Goal: Task Accomplishment & Management: Complete application form

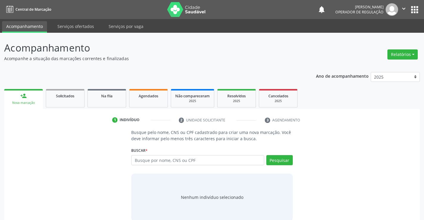
click at [208, 163] on input "text" at bounding box center [197, 160] width 133 height 10
type input "706905166614033"
click at [279, 158] on button "Pesquisar" at bounding box center [279, 160] width 26 height 10
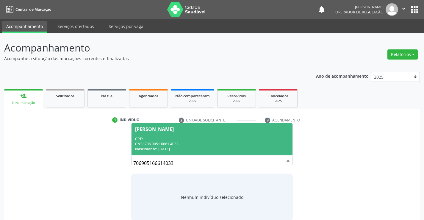
click at [182, 135] on span "[PERSON_NAME] CPF: -- CNS: 706 9051 6661 4033 Nascimento: 14[DATE]" at bounding box center [212, 139] width 161 height 32
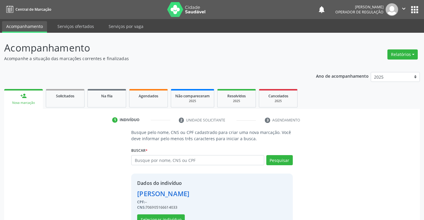
scroll to position [19, 0]
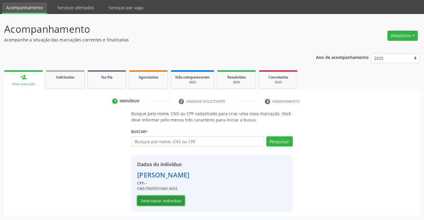
click at [161, 202] on button "Selecionar indivíduo" at bounding box center [161, 201] width 48 height 10
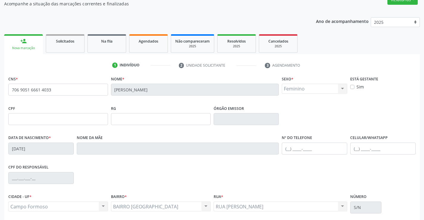
scroll to position [103, 0]
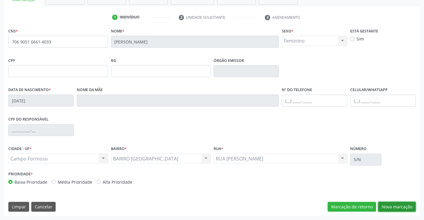
click at [395, 209] on button "Nova marcação" at bounding box center [396, 207] width 37 height 10
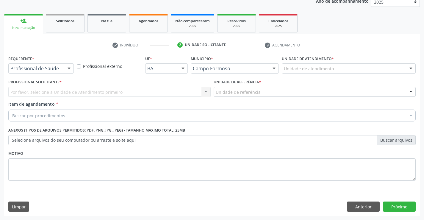
scroll to position [75, 0]
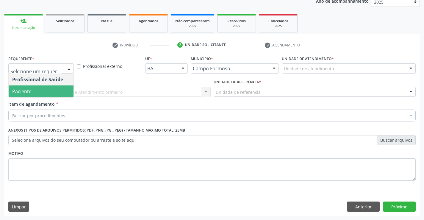
click at [37, 89] on span "Paciente" at bounding box center [41, 91] width 65 height 12
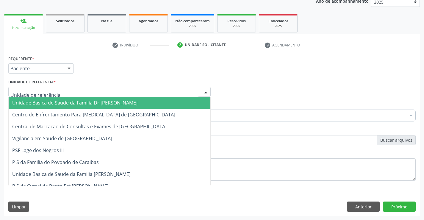
click at [70, 104] on span "Unidade Basica de Saude da Familia Dr [PERSON_NAME]" at bounding box center [74, 102] width 125 height 7
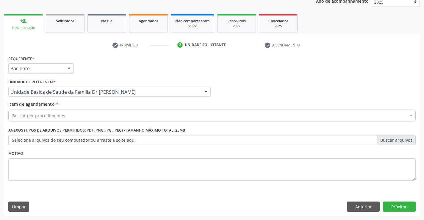
click at [64, 118] on div "Buscar por procedimentos" at bounding box center [211, 116] width 407 height 12
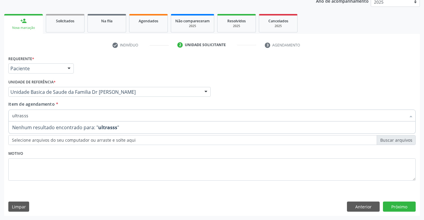
type input "ultrass"
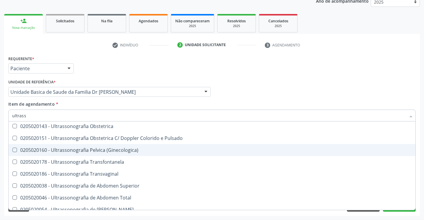
scroll to position [96, 0]
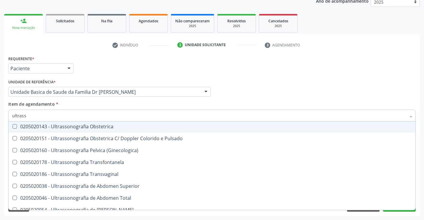
click at [124, 125] on div "0205020143 - Ultrassonografia Obstetrica" at bounding box center [212, 126] width 400 height 5
checkbox Obstetrica "true"
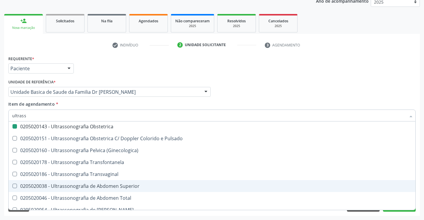
click at [419, 180] on div "Requerente * Paciente Profissional de Saúde Paciente Nenhum resultado encontrad…" at bounding box center [212, 135] width 416 height 162
checkbox X "true"
checkbox Obstetrica "false"
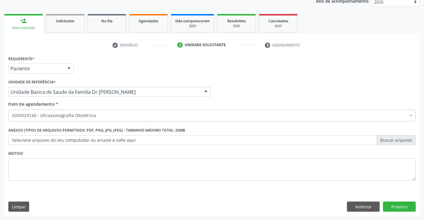
scroll to position [0, 0]
click at [396, 207] on button "Próximo" at bounding box center [399, 206] width 33 height 10
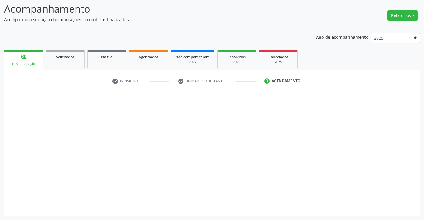
scroll to position [39, 0]
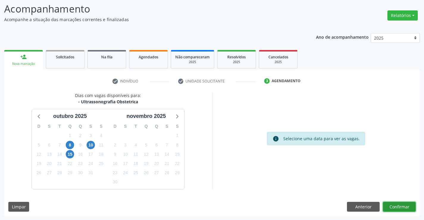
click at [401, 205] on button "Confirmar" at bounding box center [399, 207] width 33 height 10
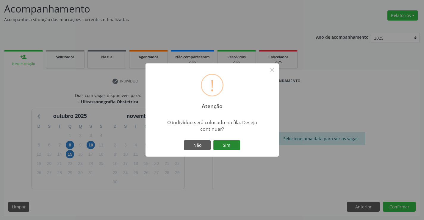
click at [228, 143] on button "Sim" at bounding box center [226, 145] width 27 height 10
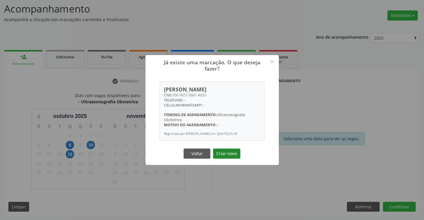
click at [226, 155] on button "Criar novo" at bounding box center [226, 153] width 27 height 10
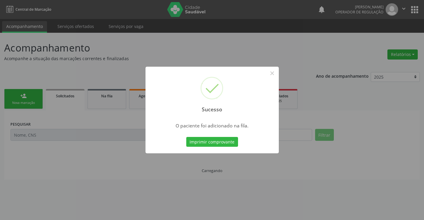
scroll to position [0, 0]
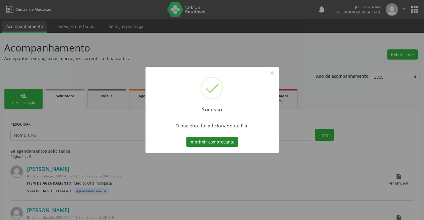
click at [212, 142] on button "Imprimir comprovante" at bounding box center [212, 142] width 52 height 10
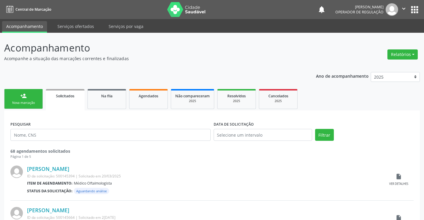
click at [29, 98] on link "person_add Nova marcação" at bounding box center [23, 99] width 39 height 20
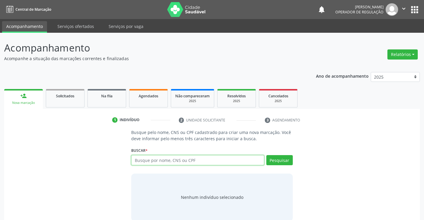
click at [181, 161] on input "text" at bounding box center [197, 160] width 133 height 10
type input "708109811896010"
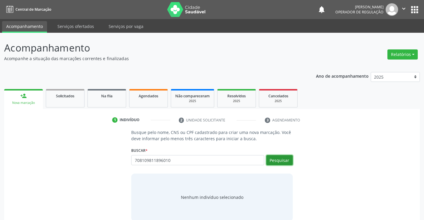
click at [286, 161] on button "Pesquisar" at bounding box center [279, 160] width 26 height 10
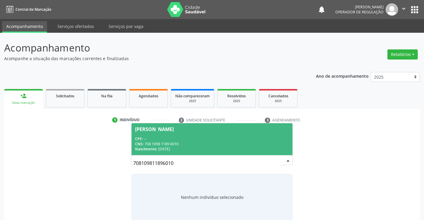
click at [200, 137] on div "CPF: --" at bounding box center [212, 138] width 154 height 5
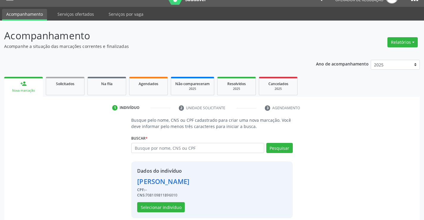
scroll to position [19, 0]
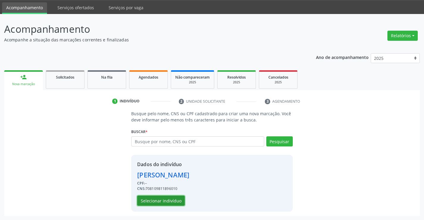
click at [169, 201] on button "Selecionar indivíduo" at bounding box center [161, 201] width 48 height 10
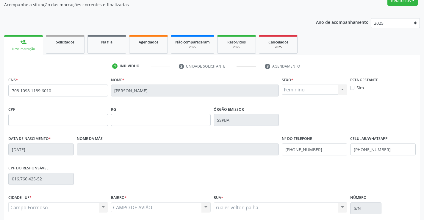
scroll to position [103, 0]
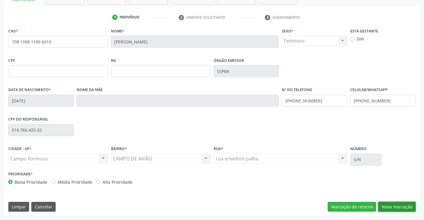
click at [392, 204] on button "Nova marcação" at bounding box center [396, 207] width 37 height 10
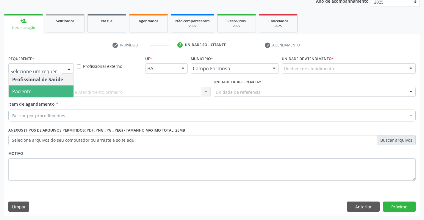
click at [34, 89] on span "Paciente" at bounding box center [41, 91] width 65 height 12
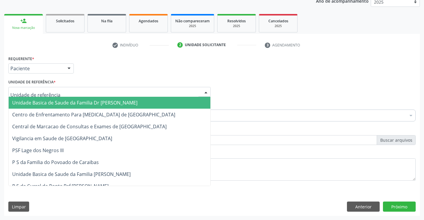
click at [57, 106] on span "Unidade Basica de Saude da Familia Dr [PERSON_NAME]" at bounding box center [74, 102] width 125 height 7
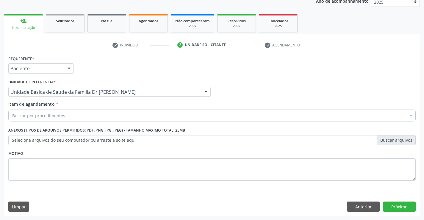
click at [59, 119] on div "Buscar por procedimentos" at bounding box center [211, 116] width 407 height 12
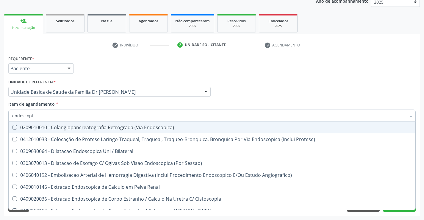
type input "endoscopia"
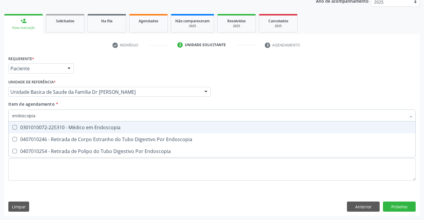
click at [64, 130] on div "0301010072-225310 - Médico em Endoscopia" at bounding box center [212, 127] width 400 height 5
checkbox Endoscopia "true"
click at [71, 106] on div "Item de agendamento * endoscopia Desfazer seleção 0301010072-225310 - Médico em…" at bounding box center [211, 110] width 407 height 19
checkbox Endoscopia "true"
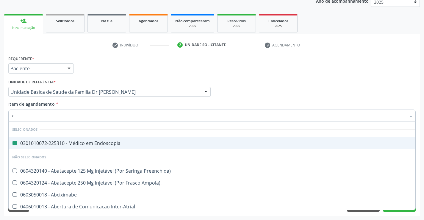
type input "ca"
checkbox Endoscopia "false"
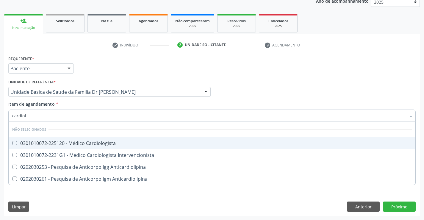
type input "cardiolo"
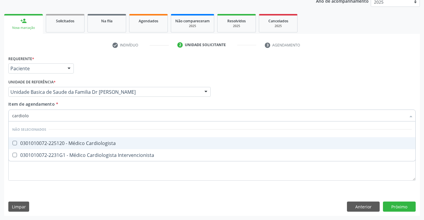
click at [100, 142] on div "0301010072-225120 - Médico Cardiologista" at bounding box center [212, 143] width 400 height 5
checkbox Cardiologista "true"
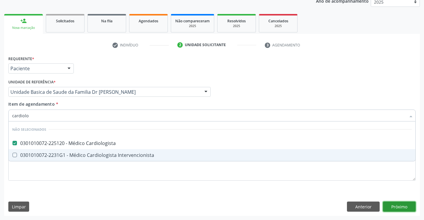
click at [399, 206] on div "Requerente * Paciente Profissional de Saúde Paciente Nenhum resultado encontrad…" at bounding box center [212, 135] width 416 height 162
checkbox Intervencionista "true"
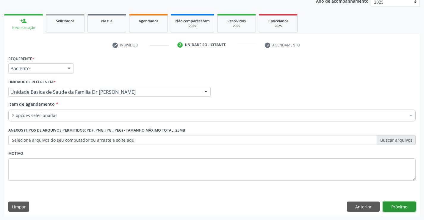
click at [399, 206] on button "Próximo" at bounding box center [399, 206] width 33 height 10
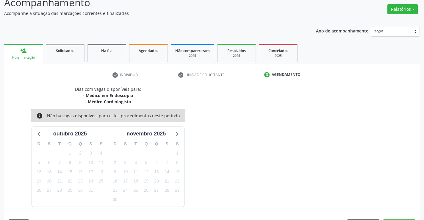
scroll to position [63, 0]
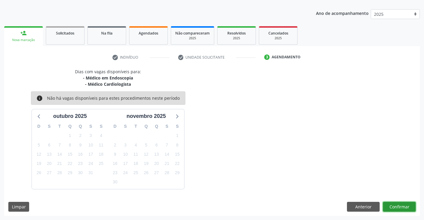
click at [399, 206] on button "Confirmar" at bounding box center [399, 207] width 33 height 10
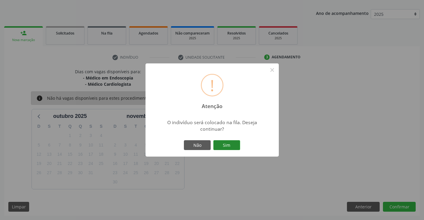
click at [221, 145] on button "Sim" at bounding box center [226, 145] width 27 height 10
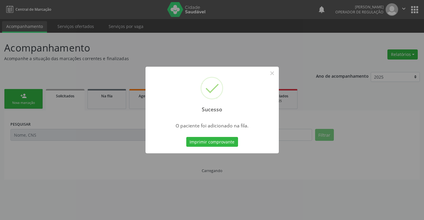
scroll to position [0, 0]
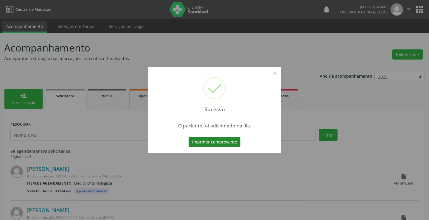
click at [204, 140] on button "Imprimir comprovante" at bounding box center [214, 142] width 52 height 10
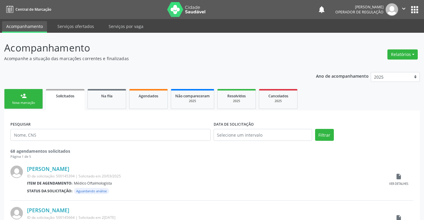
click at [18, 93] on link "person_add Nova marcação" at bounding box center [23, 99] width 39 height 20
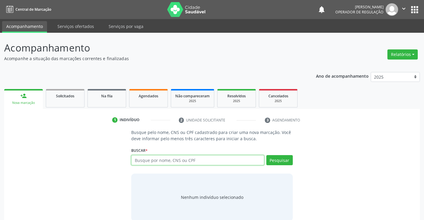
click at [176, 163] on input "text" at bounding box center [197, 160] width 133 height 10
type input "704306578805995"
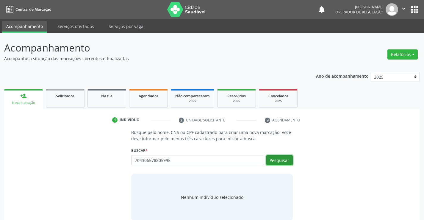
click at [277, 158] on button "Pesquisar" at bounding box center [279, 160] width 26 height 10
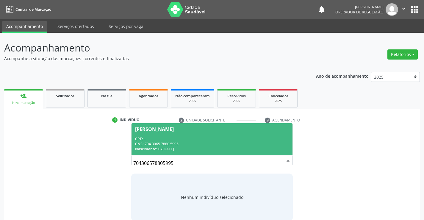
click at [212, 137] on div "CPF: --" at bounding box center [212, 138] width 154 height 5
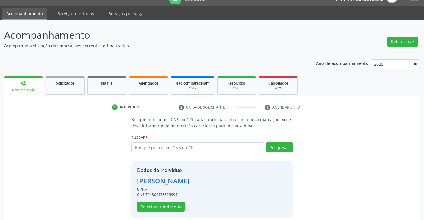
scroll to position [19, 0]
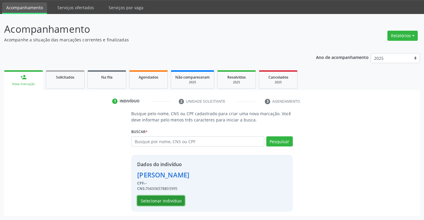
click at [162, 198] on button "Selecionar indivíduo" at bounding box center [161, 201] width 48 height 10
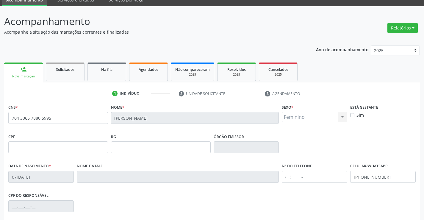
scroll to position [103, 0]
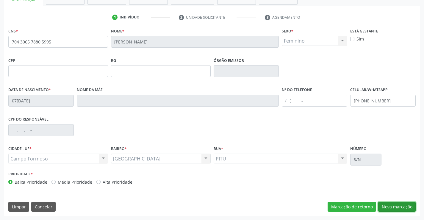
click at [396, 205] on button "Nova marcação" at bounding box center [396, 207] width 37 height 10
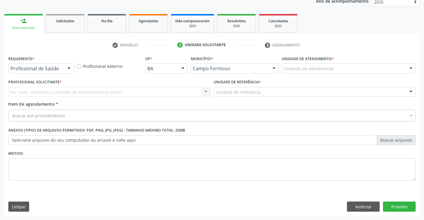
scroll to position [75, 0]
click at [37, 65] on div "Profissional de Saúde" at bounding box center [40, 68] width 65 height 10
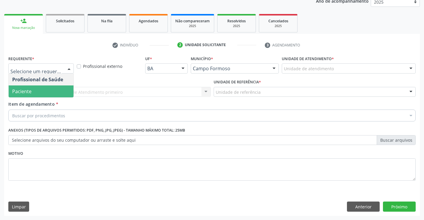
click at [36, 92] on span "Paciente" at bounding box center [41, 91] width 65 height 12
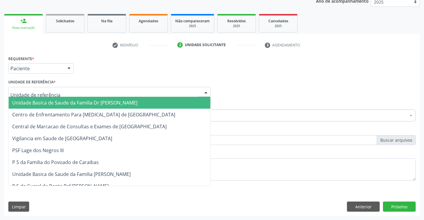
click at [72, 101] on span "Unidade Basica de Saude da Familia Dr [PERSON_NAME]" at bounding box center [74, 102] width 125 height 7
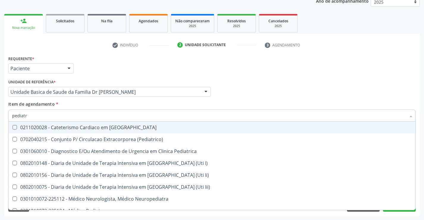
type input "pediatra"
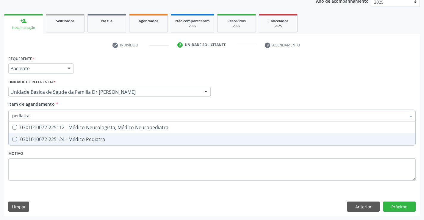
click at [69, 138] on div "0301010072-225124 - Médico Pediatra" at bounding box center [212, 139] width 400 height 5
checkbox Pediatra "true"
click at [396, 204] on div "Requerente * Paciente Profissional de Saúde Paciente Nenhum resultado encontrad…" at bounding box center [212, 135] width 416 height 162
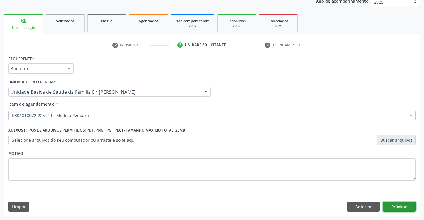
click at [396, 205] on button "Próximo" at bounding box center [399, 206] width 33 height 10
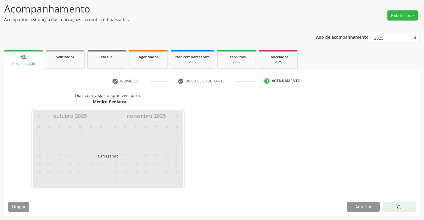
scroll to position [39, 0]
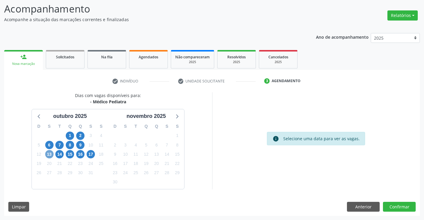
click at [49, 155] on span "13" at bounding box center [49, 154] width 8 height 8
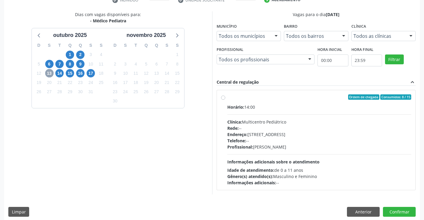
scroll to position [125, 0]
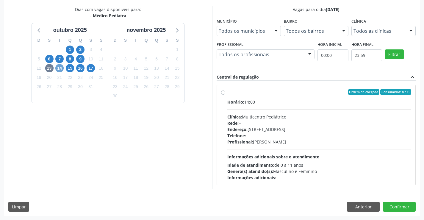
click at [59, 68] on span "14" at bounding box center [59, 68] width 8 height 8
click at [268, 96] on label "Ordem de chegada Consumidos: 5 / 15 Horário: 08:00 Clínica: Multicentro Pediátr…" at bounding box center [319, 134] width 184 height 91
click at [225, 95] on input "Ordem de chegada Consumidos: 5 / 15 Horário: 08:00 Clínica: Multicentro Pediátr…" at bounding box center [223, 91] width 4 height 5
radio input "true"
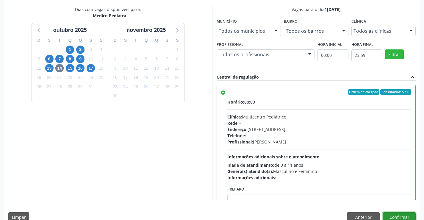
click at [396, 215] on button "Confirmar" at bounding box center [399, 217] width 33 height 10
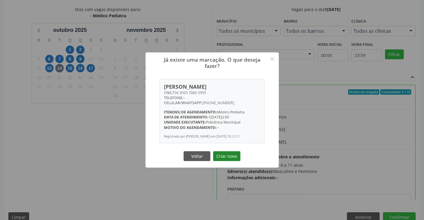
click at [223, 159] on button "Criar novo" at bounding box center [226, 156] width 27 height 10
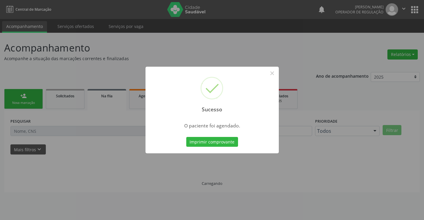
scroll to position [0, 0]
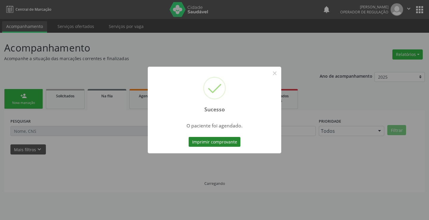
click at [221, 142] on button "Imprimir comprovante" at bounding box center [214, 142] width 52 height 10
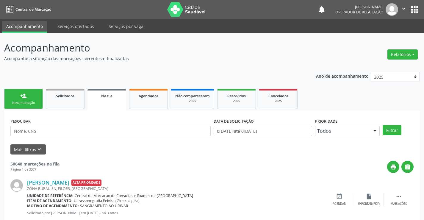
drag, startPoint x: 23, startPoint y: 97, endPoint x: 36, endPoint y: 0, distance: 98.0
click at [23, 97] on div "person_add" at bounding box center [23, 96] width 7 height 7
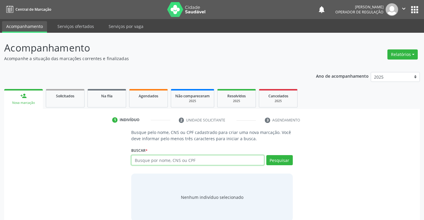
click at [197, 159] on input "text" at bounding box center [197, 160] width 133 height 10
click at [188, 165] on input "text" at bounding box center [197, 160] width 133 height 10
type input "704009849633260"
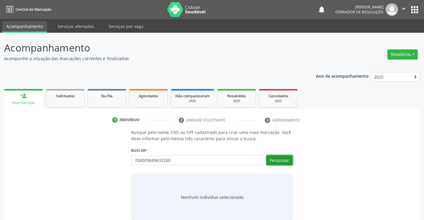
click at [283, 158] on button "Pesquisar" at bounding box center [279, 160] width 26 height 10
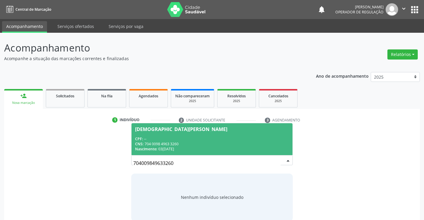
click at [184, 138] on div "CPF: --" at bounding box center [212, 138] width 154 height 5
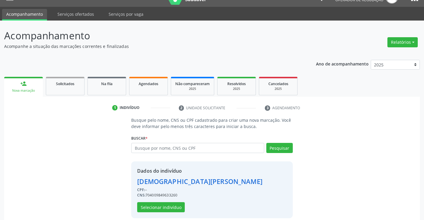
scroll to position [19, 0]
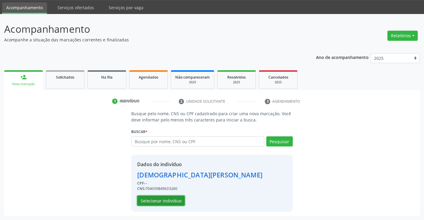
click at [160, 199] on button "Selecionar indivíduo" at bounding box center [161, 201] width 48 height 10
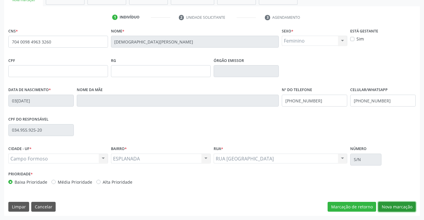
click at [401, 207] on button "Nova marcação" at bounding box center [396, 207] width 37 height 10
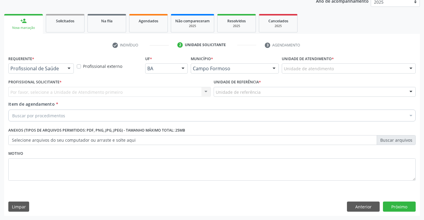
scroll to position [75, 0]
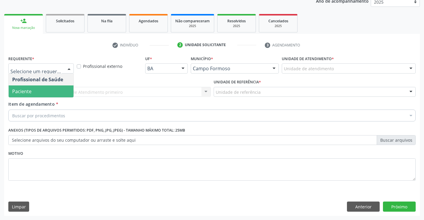
click at [29, 92] on span "Paciente" at bounding box center [21, 91] width 19 height 7
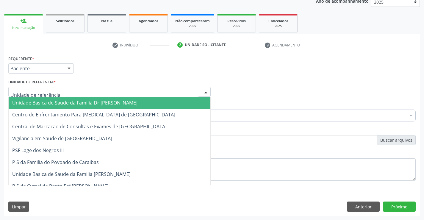
click at [44, 104] on span "Unidade Basica de Saude da Familia Dr [PERSON_NAME]" at bounding box center [74, 102] width 125 height 7
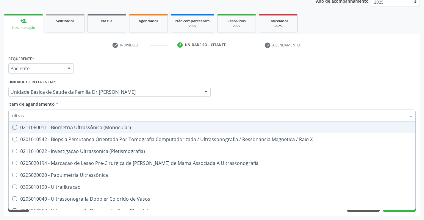
type input "ultrass"
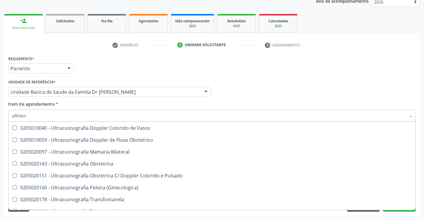
scroll to position [60, 0]
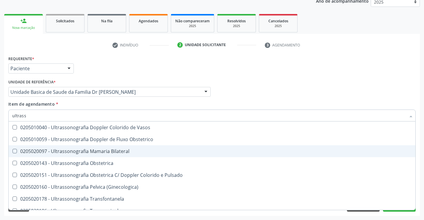
click at [146, 151] on div "0205020097 - Ultrassonografia Mamaria Bilateral" at bounding box center [212, 151] width 400 height 5
checkbox Bilateral "true"
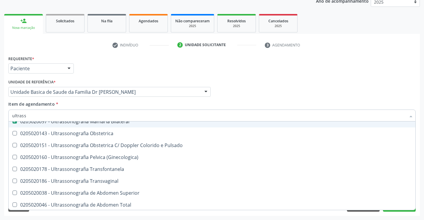
scroll to position [119, 0]
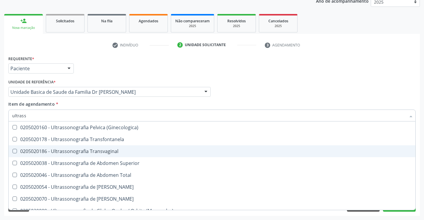
click at [138, 151] on div "0205020186 - Ultrassonografia Transvaginal" at bounding box center [212, 151] width 400 height 5
checkbox Transvaginal "true"
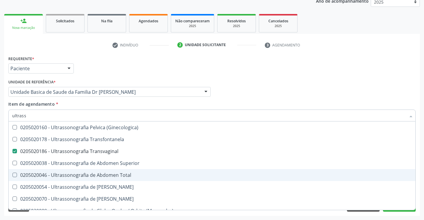
click at [143, 177] on div "0205020046 - Ultrassonografia de Abdomen Total" at bounding box center [212, 175] width 400 height 5
checkbox Total "true"
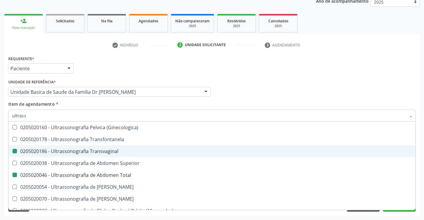
click at [421, 148] on div "Acompanhamento Acompanhe a situação das marcações correntes e finalizadas Relat…" at bounding box center [212, 89] width 424 height 262
checkbox X "true"
checkbox \(Pletismografia\) "true"
checkbox Ultrassonografia "true"
checkbox Bilateral "false"
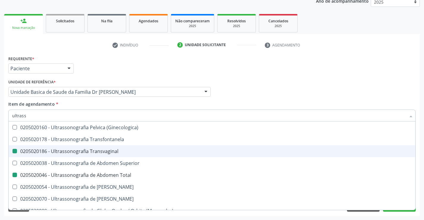
checkbox Transvaginal "false"
checkbox Total "false"
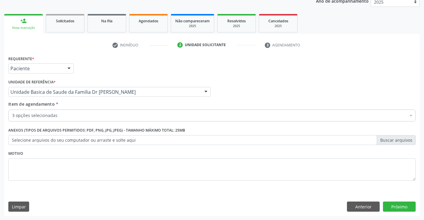
scroll to position [0, 0]
click at [398, 205] on button "Próximo" at bounding box center [399, 206] width 33 height 10
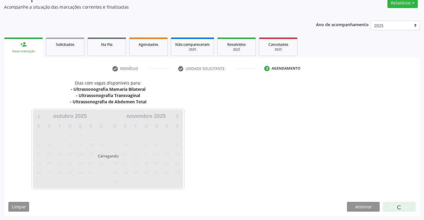
scroll to position [51, 0]
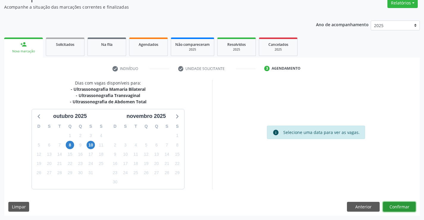
click at [400, 207] on button "Confirmar" at bounding box center [399, 207] width 33 height 10
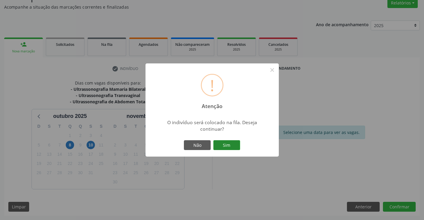
click at [225, 143] on button "Sim" at bounding box center [226, 145] width 27 height 10
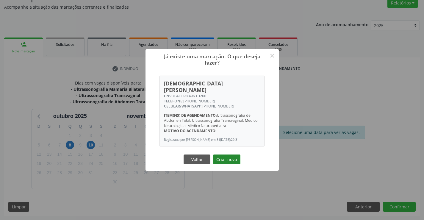
click at [226, 158] on button "Criar novo" at bounding box center [226, 159] width 27 height 10
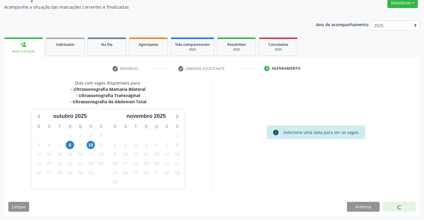
scroll to position [0, 0]
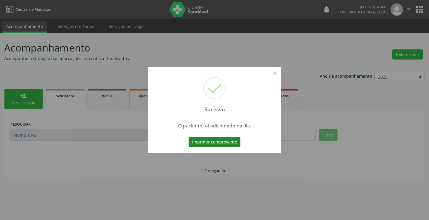
click at [212, 143] on button "Imprimir comprovante" at bounding box center [214, 142] width 52 height 10
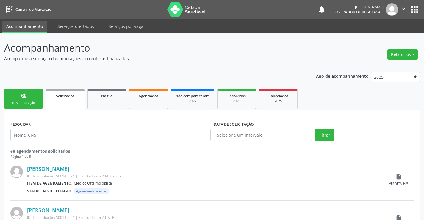
drag, startPoint x: 24, startPoint y: 95, endPoint x: 30, endPoint y: 0, distance: 94.8
click at [24, 95] on div "person_add" at bounding box center [23, 96] width 7 height 7
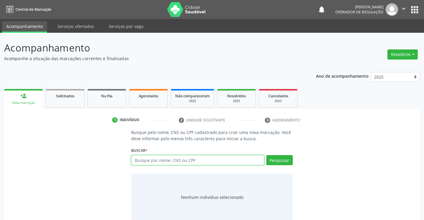
click at [201, 162] on input "text" at bounding box center [197, 160] width 133 height 10
type input "700709945628273"
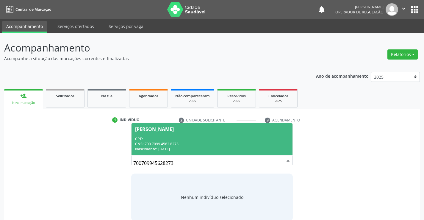
drag, startPoint x: 216, startPoint y: 139, endPoint x: 209, endPoint y: 136, distance: 7.5
click at [214, 138] on div "CPF: --" at bounding box center [212, 138] width 154 height 5
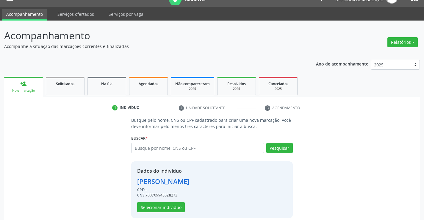
scroll to position [19, 0]
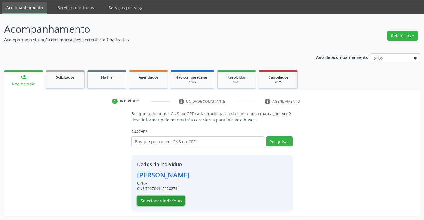
click at [169, 200] on button "Selecionar indivíduo" at bounding box center [161, 201] width 48 height 10
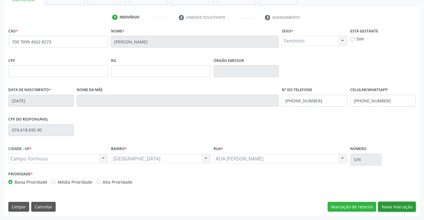
click at [397, 204] on button "Nova marcação" at bounding box center [396, 207] width 37 height 10
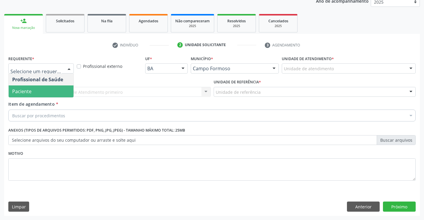
click at [39, 88] on span "Paciente" at bounding box center [41, 91] width 65 height 12
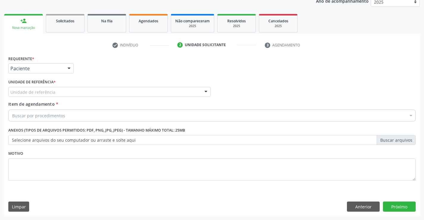
click at [39, 88] on div "Unidade de referência" at bounding box center [109, 92] width 202 height 10
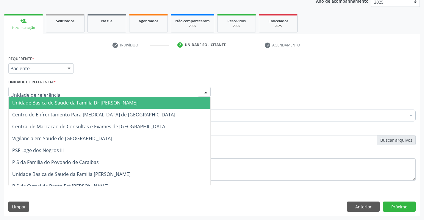
click at [55, 105] on span "Unidade Basica de Saude da Familia Dr [PERSON_NAME]" at bounding box center [74, 102] width 125 height 7
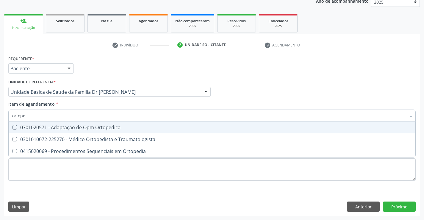
type input "ortoped"
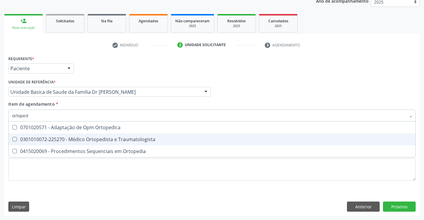
click at [82, 141] on div "0301010072-225270 - Médico Ortopedista e Traumatologista" at bounding box center [212, 139] width 400 height 5
checkbox Traumatologista "true"
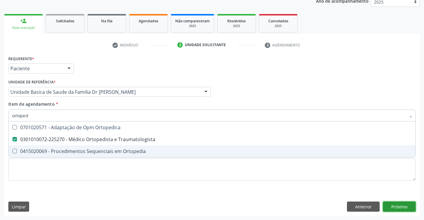
click at [398, 204] on div "Requerente * Paciente Profissional de Saúde Paciente Nenhum resultado encontrad…" at bounding box center [212, 135] width 416 height 162
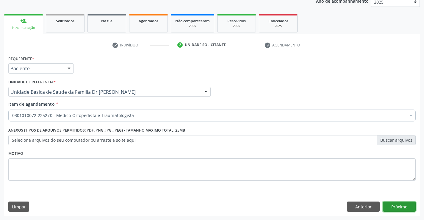
click at [398, 204] on button "Próximo" at bounding box center [399, 206] width 33 height 10
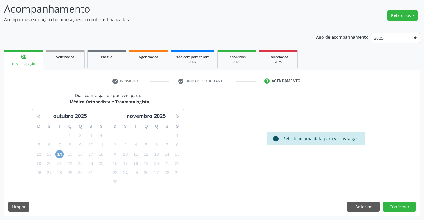
click at [60, 153] on span "14" at bounding box center [59, 154] width 8 height 8
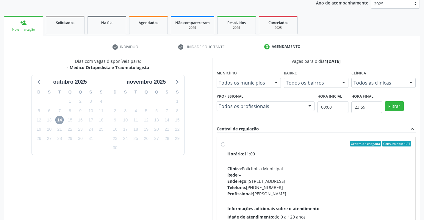
scroll to position [125, 0]
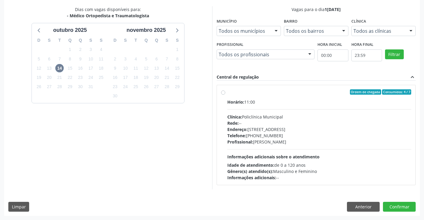
click at [282, 97] on label "Ordem de chegada Consumidos: 4 / 7 Horário: 11:00 Clínica: Policlínica Municipa…" at bounding box center [319, 134] width 184 height 91
click at [225, 95] on input "Ordem de chegada Consumidos: 4 / 7 Horário: 11:00 Clínica: Policlínica Municipa…" at bounding box center [223, 91] width 4 height 5
radio input "true"
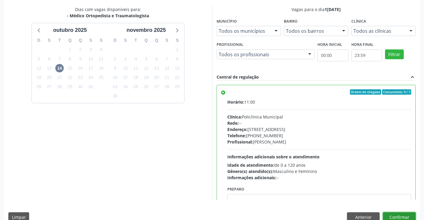
click at [397, 215] on button "Confirmar" at bounding box center [399, 217] width 33 height 10
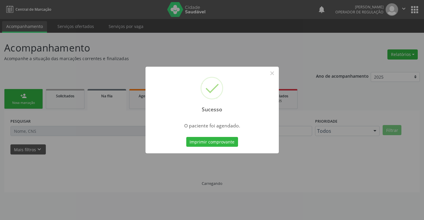
scroll to position [0, 0]
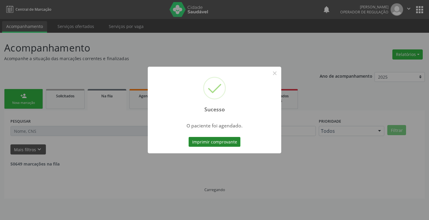
click at [213, 145] on button "Imprimir comprovante" at bounding box center [214, 142] width 52 height 10
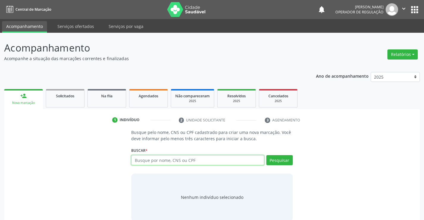
click at [200, 159] on input "text" at bounding box center [197, 160] width 133 height 10
type input "702807111942861"
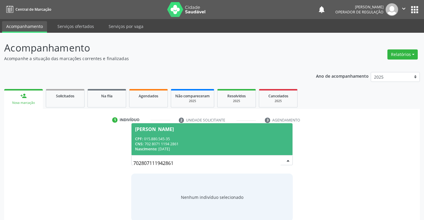
click at [203, 137] on div "CPF: 015.880.545-35" at bounding box center [212, 138] width 154 height 5
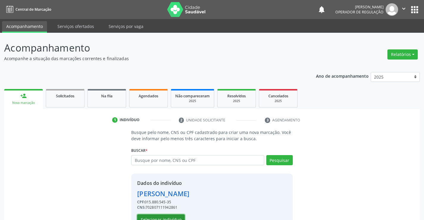
click at [158, 216] on button "Selecionar indivíduo" at bounding box center [161, 219] width 48 height 10
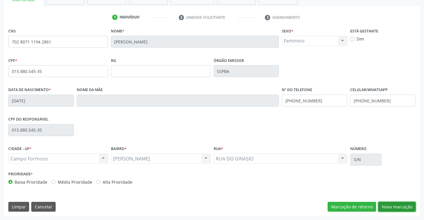
click at [391, 206] on button "Nova marcação" at bounding box center [396, 207] width 37 height 10
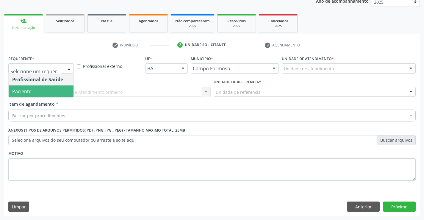
click at [34, 89] on span "Paciente" at bounding box center [41, 91] width 65 height 12
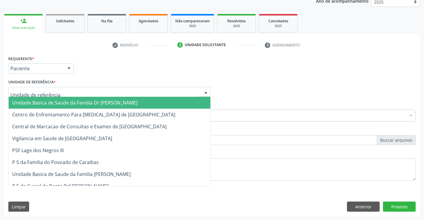
click at [40, 100] on span "Unidade Basica de Saude da Familia Dr [PERSON_NAME]" at bounding box center [74, 102] width 125 height 7
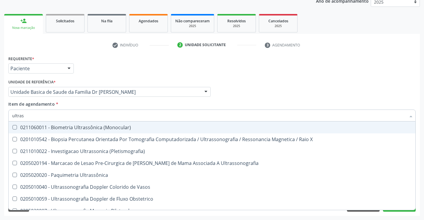
type input "ultrass"
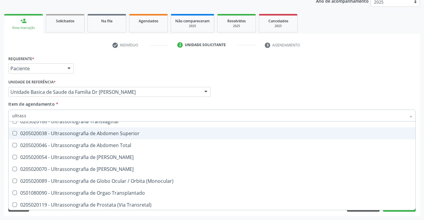
scroll to position [119, 0]
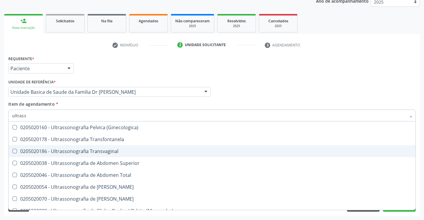
click at [121, 149] on div "0205020186 - Ultrassonografia Transvaginal" at bounding box center [212, 151] width 400 height 5
checkbox Transvaginal "true"
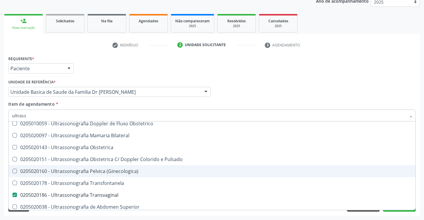
scroll to position [66, 0]
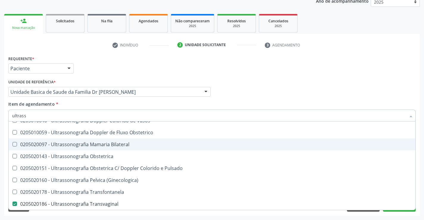
click at [126, 142] on div "0205020097 - Ultrassonografia Mamaria Bilateral" at bounding box center [212, 144] width 400 height 5
checkbox Bilateral "true"
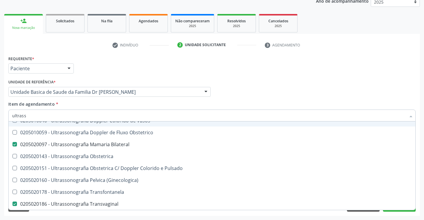
type input "ultrass"
click at [120, 101] on div "Item de agendamento * ultrass Desfazer seleção 0211060011 - Biometria Ultrassôn…" at bounding box center [211, 110] width 407 height 19
checkbox X "true"
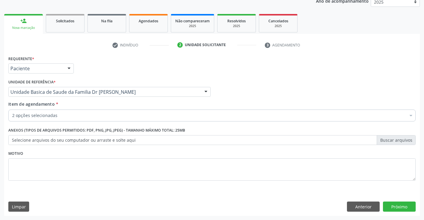
scroll to position [0, 0]
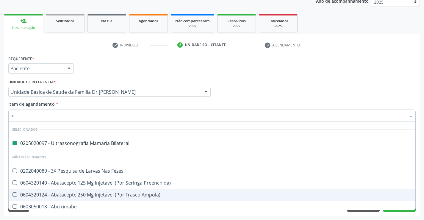
type input "en"
checkbox Bilateral "false"
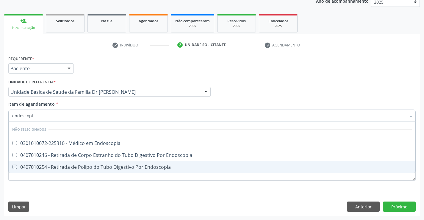
type input "endoscopia"
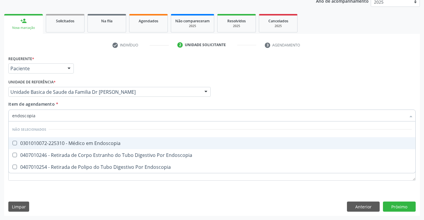
click at [109, 143] on div "0301010072-225310 - Médico em Endoscopia" at bounding box center [212, 143] width 400 height 5
checkbox Endoscopia "true"
click at [105, 101] on div "Item de agendamento * endoscopia Desfazer seleção Não selecionados 0301010072-2…" at bounding box center [211, 110] width 407 height 19
checkbox Endoscopia "true"
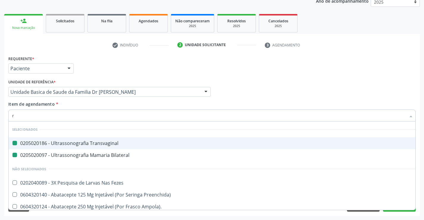
type input "re"
checkbox Transvaginal "false"
checkbox Bilateral "false"
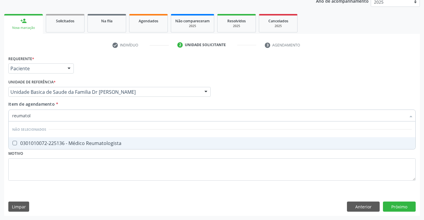
type input "reumatolo"
click at [72, 142] on div "0301010072-225136 - Médico Reumatologista" at bounding box center [212, 143] width 400 height 5
checkbox Reumatologista "true"
click at [397, 206] on div "Requerente * Paciente Profissional de Saúde Paciente Nenhum resultado encontrad…" at bounding box center [212, 135] width 416 height 162
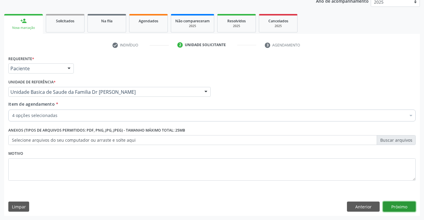
click at [397, 206] on button "Próximo" at bounding box center [399, 206] width 33 height 10
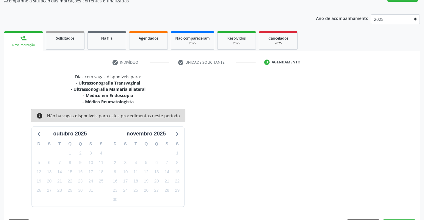
scroll to position [75, 0]
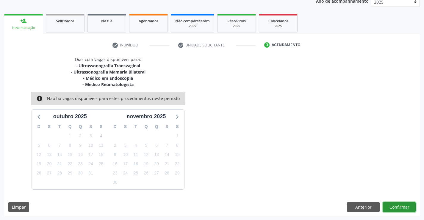
click at [393, 202] on button "Confirmar" at bounding box center [399, 207] width 33 height 10
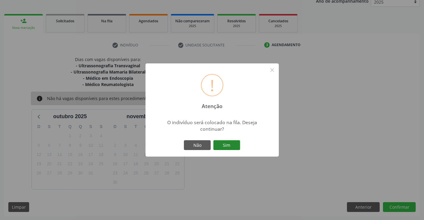
click at [224, 143] on button "Sim" at bounding box center [226, 145] width 27 height 10
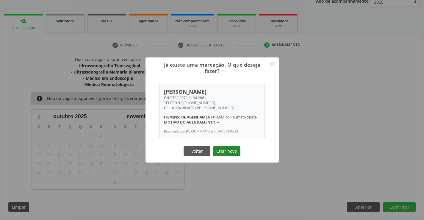
click at [226, 153] on button "Criar novo" at bounding box center [226, 151] width 27 height 10
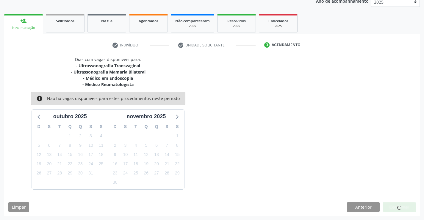
scroll to position [0, 0]
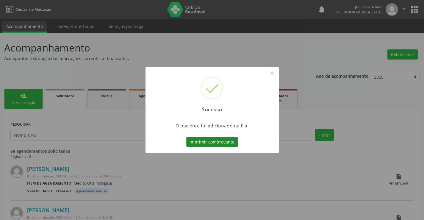
click at [211, 140] on button "Imprimir comprovante" at bounding box center [212, 142] width 52 height 10
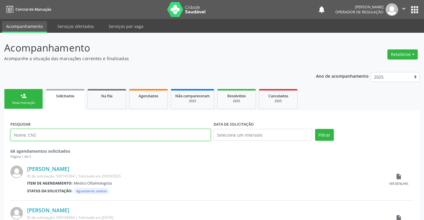
click at [59, 137] on input "text" at bounding box center [110, 135] width 200 height 12
type input "706808742993721"
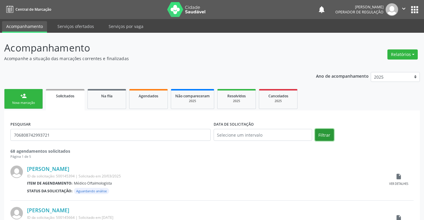
click at [326, 134] on button "Filtrar" at bounding box center [324, 135] width 19 height 12
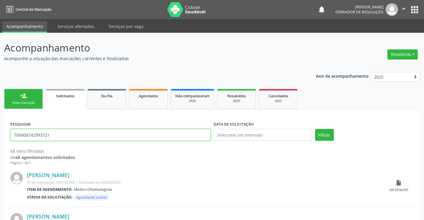
drag, startPoint x: 13, startPoint y: 135, endPoint x: 62, endPoint y: 140, distance: 49.4
click at [62, 140] on input "706808742993721" at bounding box center [110, 135] width 200 height 12
click at [20, 102] on div "Nova marcação" at bounding box center [24, 103] width 30 height 4
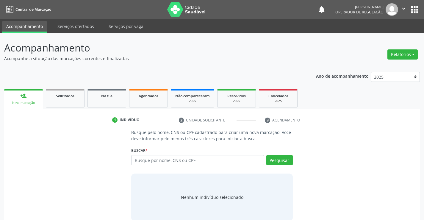
click at [20, 102] on div "Nova marcação" at bounding box center [23, 103] width 30 height 4
click at [198, 159] on input "text" at bounding box center [197, 160] width 133 height 10
paste input "706808742993721"
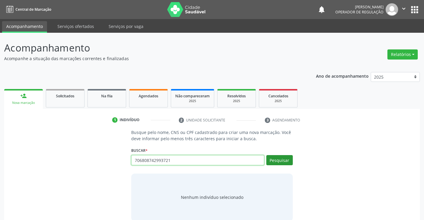
type input "706808742993721"
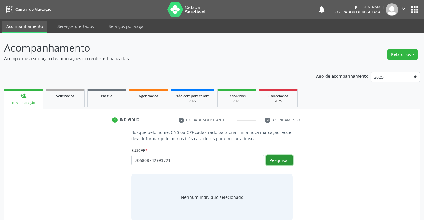
click at [281, 160] on button "Pesquisar" at bounding box center [279, 160] width 26 height 10
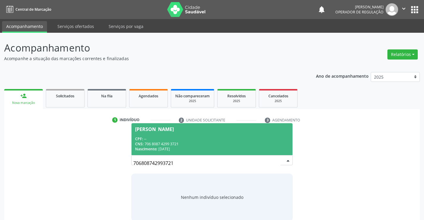
click at [188, 135] on span "Ana Cristina dos Santos Lima CPF: -- CNS: 706 8087 4299 3721 Nascimento: 04/09/…" at bounding box center [212, 139] width 161 height 32
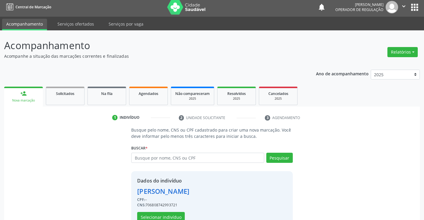
scroll to position [19, 0]
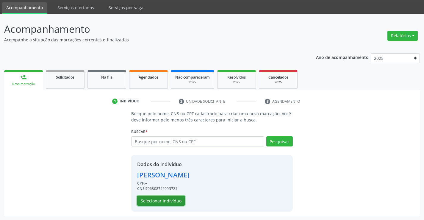
click at [163, 198] on button "Selecionar indivíduo" at bounding box center [161, 201] width 48 height 10
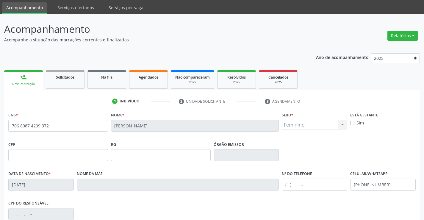
scroll to position [103, 0]
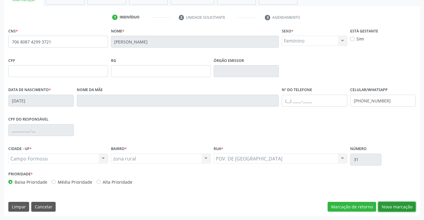
click at [398, 204] on button "Nova marcação" at bounding box center [396, 207] width 37 height 10
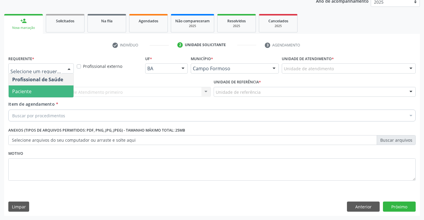
click at [30, 92] on span "Paciente" at bounding box center [21, 91] width 19 height 7
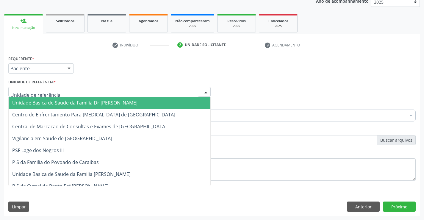
click at [66, 101] on span "Unidade Basica de Saude da Familia Dr [PERSON_NAME]" at bounding box center [74, 102] width 125 height 7
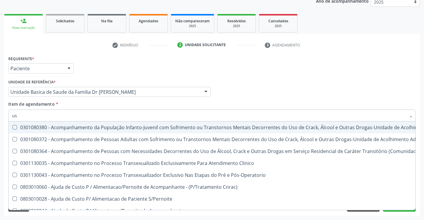
type input "usg"
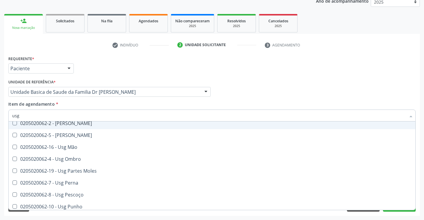
scroll to position [89, 0]
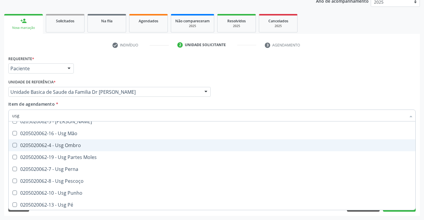
click at [81, 144] on div "0205020062-4 - Usg Ombro" at bounding box center [212, 145] width 400 height 5
checkbox Ombro "true"
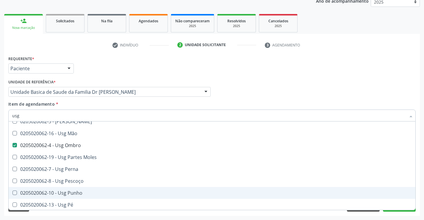
click at [421, 180] on div "Acompanhamento Acompanhe a situação das marcações correntes e finalizadas Relat…" at bounding box center [212, 89] width 424 height 262
checkbox Braço "true"
checkbox Ombro "false"
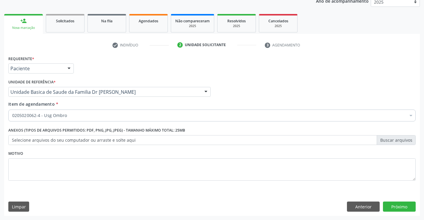
scroll to position [0, 0]
click at [395, 207] on button "Próximo" at bounding box center [399, 206] width 33 height 10
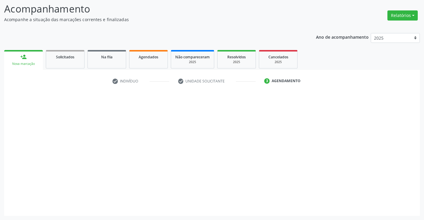
scroll to position [39, 0]
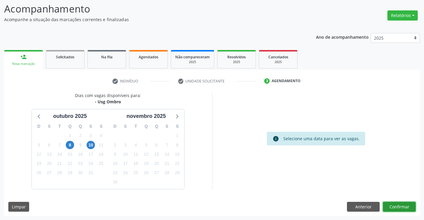
click at [396, 205] on button "Confirmar" at bounding box center [399, 207] width 33 height 10
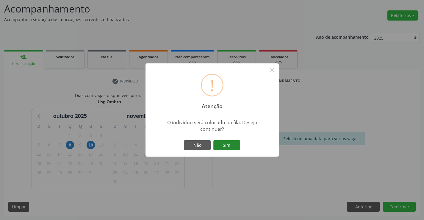
click at [225, 143] on button "Sim" at bounding box center [226, 145] width 27 height 10
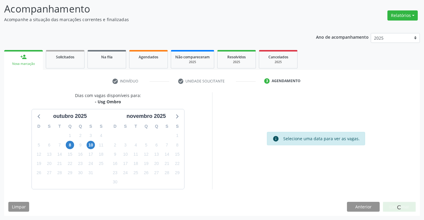
scroll to position [0, 0]
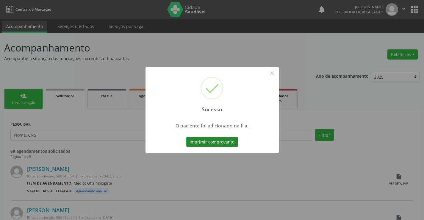
click at [211, 140] on button "Imprimir comprovante" at bounding box center [212, 142] width 52 height 10
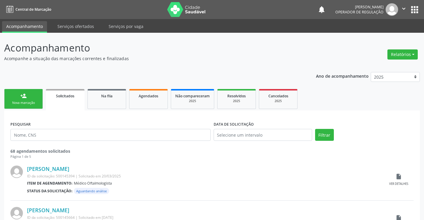
click at [27, 98] on link "person_add Nova marcação" at bounding box center [23, 99] width 39 height 20
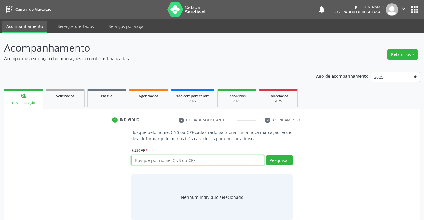
click at [184, 162] on input "text" at bounding box center [197, 160] width 133 height 10
type input "700801969006584"
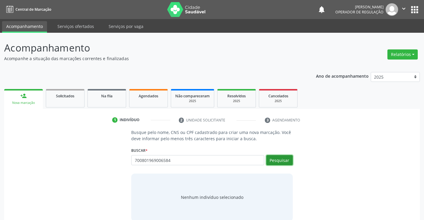
click at [282, 159] on button "Pesquisar" at bounding box center [279, 160] width 26 height 10
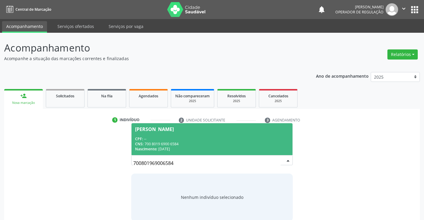
click at [218, 137] on div "CPF: --" at bounding box center [212, 138] width 154 height 5
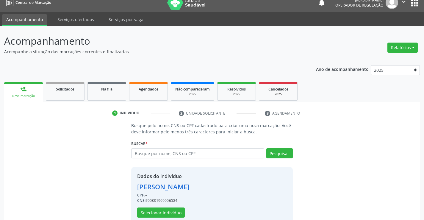
scroll to position [19, 0]
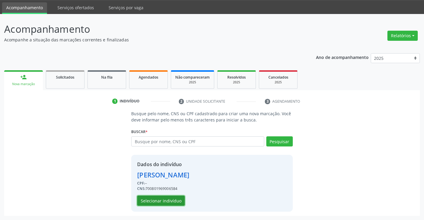
click at [173, 199] on button "Selecionar indivíduo" at bounding box center [161, 201] width 48 height 10
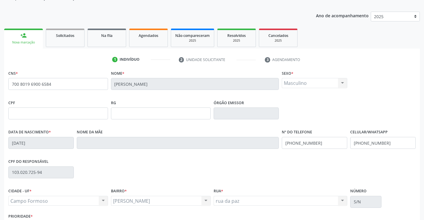
scroll to position [103, 0]
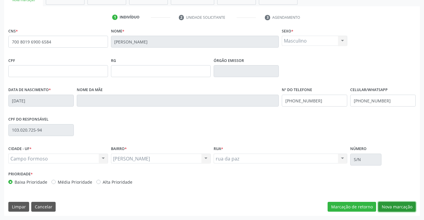
drag, startPoint x: 393, startPoint y: 208, endPoint x: 387, endPoint y: 207, distance: 6.7
click at [393, 208] on button "Nova marcação" at bounding box center [396, 207] width 37 height 10
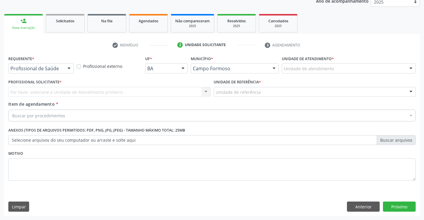
scroll to position [75, 0]
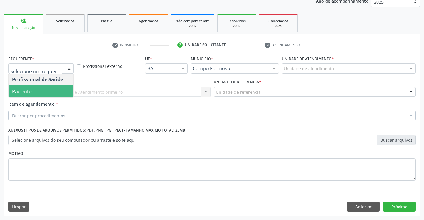
click at [35, 90] on span "Paciente" at bounding box center [41, 91] width 65 height 12
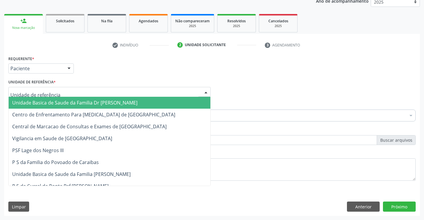
click at [44, 100] on span "Unidade Basica de Saude da Familia Dr [PERSON_NAME]" at bounding box center [74, 102] width 125 height 7
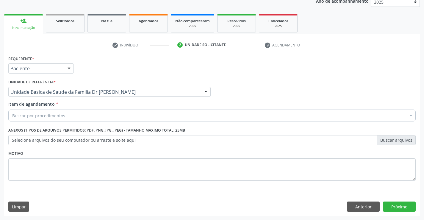
click at [51, 119] on div "Buscar por procedimentos" at bounding box center [211, 116] width 407 height 12
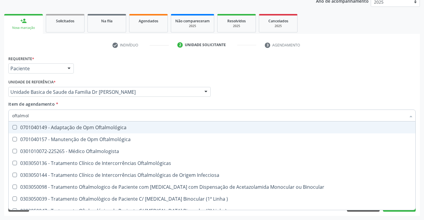
type input "oftalmolo"
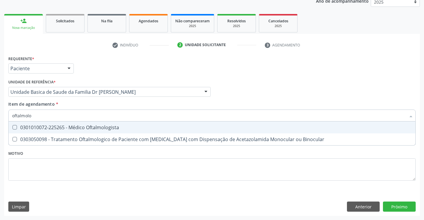
click at [81, 125] on div "0301010072-225265 - Médico Oftalmologista" at bounding box center [212, 127] width 400 height 5
checkbox Oftalmologista "true"
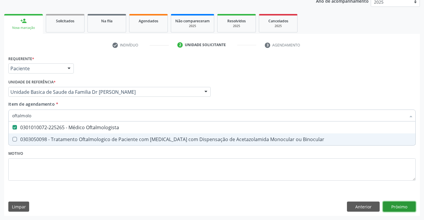
click at [397, 204] on div "Requerente * Paciente Profissional de Saúde Paciente Nenhum resultado encontrad…" at bounding box center [212, 135] width 416 height 162
checkbox Binocular "true"
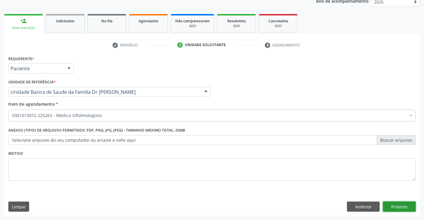
click at [397, 204] on button "Próximo" at bounding box center [399, 206] width 33 height 10
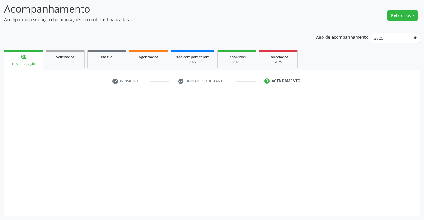
scroll to position [39, 0]
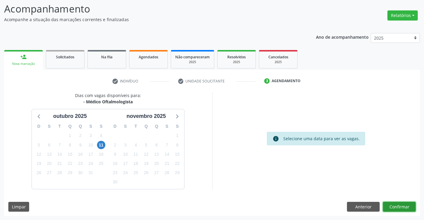
click at [397, 204] on button "Confirmar" at bounding box center [399, 207] width 33 height 10
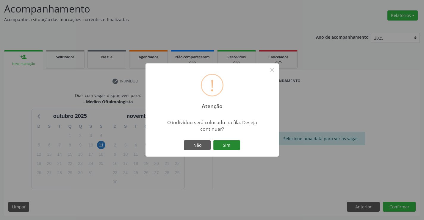
click at [220, 142] on button "Sim" at bounding box center [226, 145] width 27 height 10
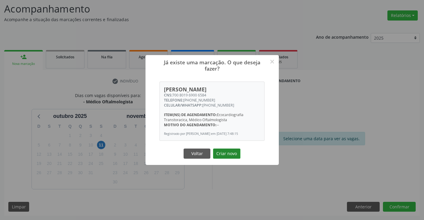
click at [232, 153] on button "Criar novo" at bounding box center [226, 153] width 27 height 10
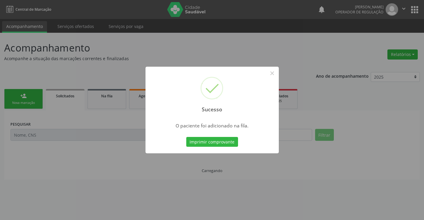
scroll to position [0, 0]
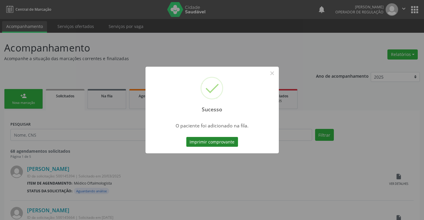
click at [212, 143] on button "Imprimir comprovante" at bounding box center [212, 142] width 52 height 10
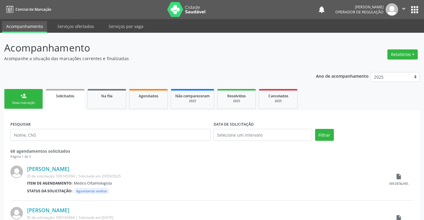
click at [31, 98] on link "person_add Nova marcação" at bounding box center [23, 99] width 39 height 20
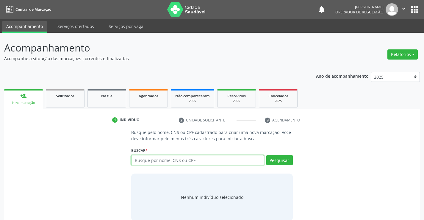
click at [180, 164] on input "text" at bounding box center [197, 160] width 133 height 10
click at [185, 158] on input "text" at bounding box center [197, 160] width 133 height 10
type input "704303525179396"
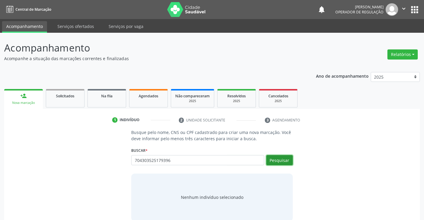
click at [282, 159] on button "Pesquisar" at bounding box center [279, 160] width 26 height 10
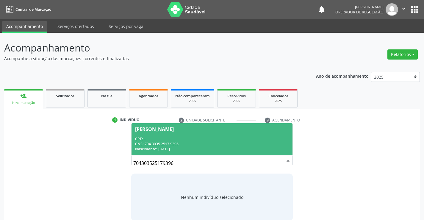
click at [184, 133] on span "Rosimeire Silva de Souza Nunes CPF: -- CNS: 704 3035 2517 9396 Nascimento: 15/0…" at bounding box center [212, 139] width 161 height 32
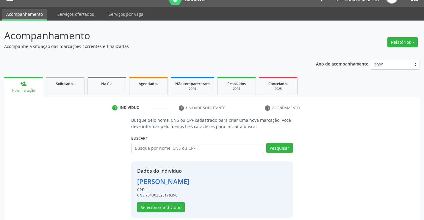
scroll to position [19, 0]
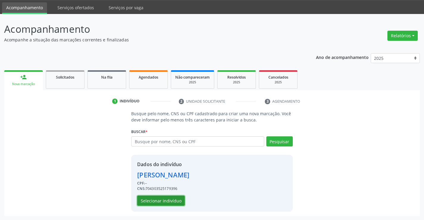
click at [157, 201] on button "Selecionar indivíduo" at bounding box center [161, 201] width 48 height 10
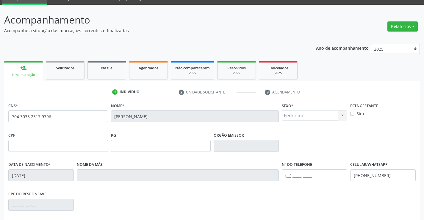
scroll to position [103, 0]
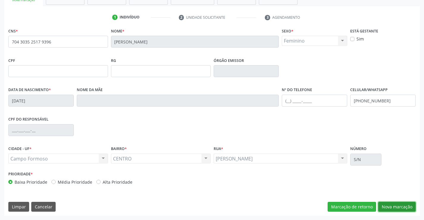
click at [395, 205] on button "Nova marcação" at bounding box center [396, 207] width 37 height 10
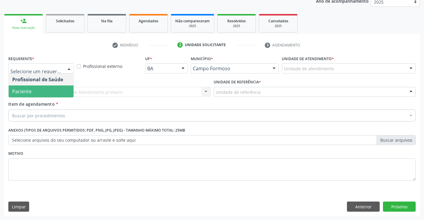
click at [42, 90] on span "Paciente" at bounding box center [41, 91] width 65 height 12
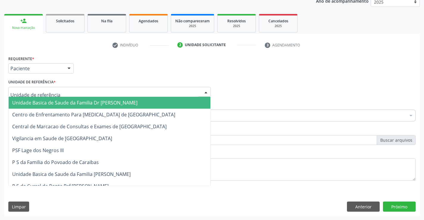
click at [74, 105] on span "Unidade Basica de Saude da Familia Dr [PERSON_NAME]" at bounding box center [74, 102] width 125 height 7
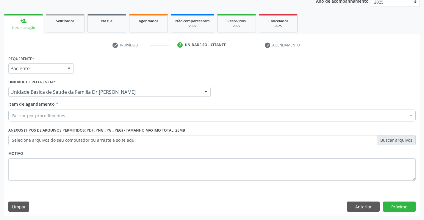
click at [72, 117] on div "Buscar por procedimentos" at bounding box center [211, 116] width 407 height 12
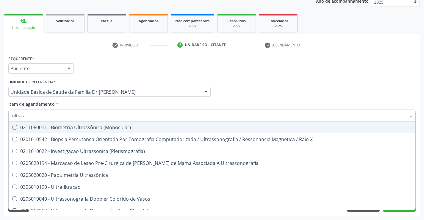
type input "ultrass"
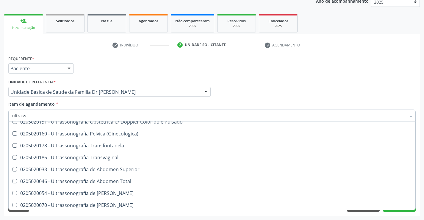
scroll to position [119, 0]
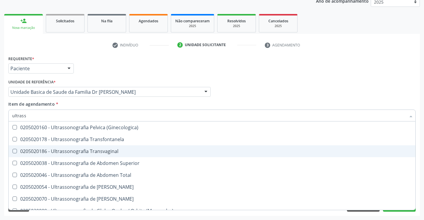
click at [125, 150] on div "0205020186 - Ultrassonografia Transvaginal" at bounding box center [212, 151] width 400 height 5
checkbox Transvaginal "true"
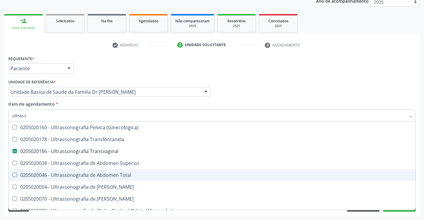
click at [129, 176] on div "0205020046 - Ultrassonografia de Abdomen Total" at bounding box center [212, 175] width 400 height 5
checkbox Total "true"
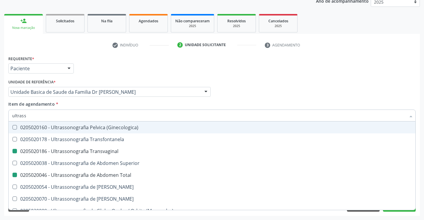
click at [120, 106] on div "Item de agendamento * ultrass Desfazer seleção 0211060011 - Biometria Ultrassôn…" at bounding box center [211, 110] width 407 height 19
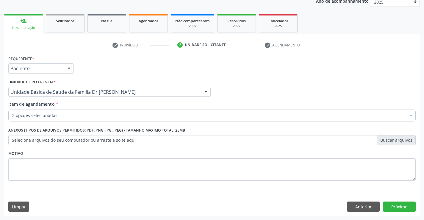
scroll to position [0, 0]
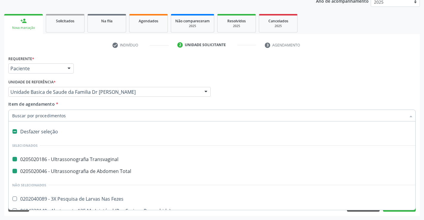
type input "c"
checkbox Transvaginal "false"
checkbox Total "false"
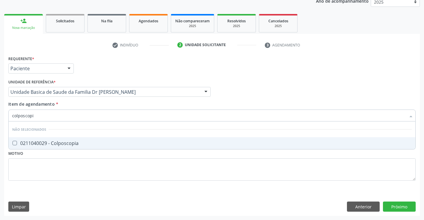
type input "colposcopia"
click at [68, 141] on div "0211040029 - Colposcopia" at bounding box center [212, 143] width 400 height 5
checkbox Colposcopia "true"
click at [404, 205] on div "Requerente * Paciente Profissional de Saúde Paciente Nenhum resultado encontrad…" at bounding box center [212, 135] width 416 height 162
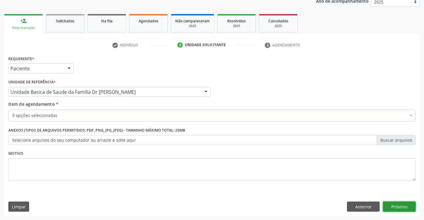
click at [404, 205] on button "Próximo" at bounding box center [399, 206] width 33 height 10
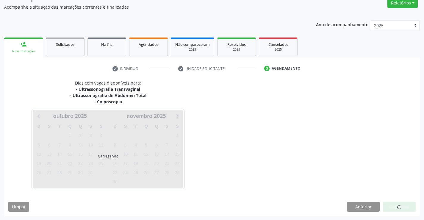
scroll to position [69, 0]
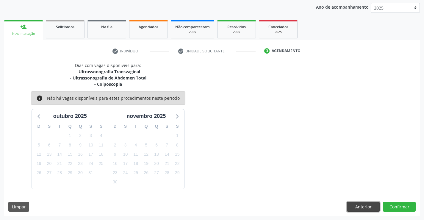
click at [363, 207] on button "Anterior" at bounding box center [363, 207] width 33 height 10
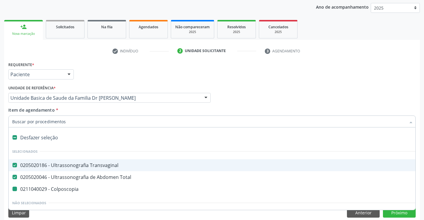
type input "c"
checkbox Colposcopia "false"
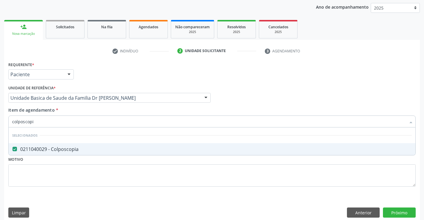
type input "colposcopia"
click at [57, 148] on div "0211040029 - Colposcopia" at bounding box center [212, 149] width 400 height 5
click at [56, 148] on div "0211040029 - Colposcopia" at bounding box center [212, 149] width 400 height 5
checkbox Colposcopia "true"
click at [397, 209] on div "Requerente * Paciente Profissional de Saúde Paciente Nenhum resultado encontrad…" at bounding box center [212, 141] width 416 height 162
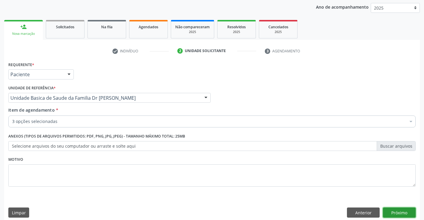
click at [397, 209] on button "Próximo" at bounding box center [399, 212] width 33 height 10
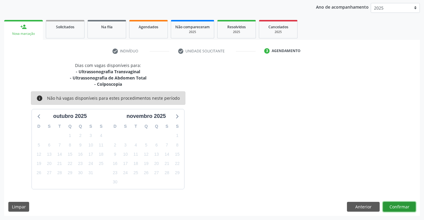
click at [403, 204] on button "Confirmar" at bounding box center [399, 207] width 33 height 10
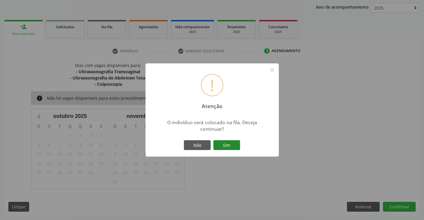
click at [226, 144] on button "Sim" at bounding box center [226, 145] width 27 height 10
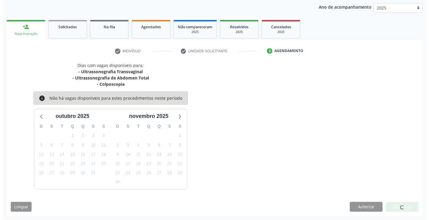
scroll to position [0, 0]
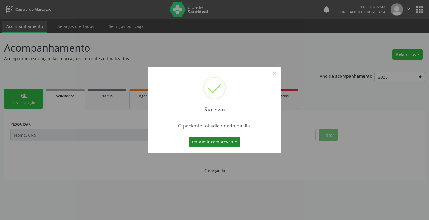
click at [214, 139] on button "Imprimir comprovante" at bounding box center [214, 142] width 52 height 10
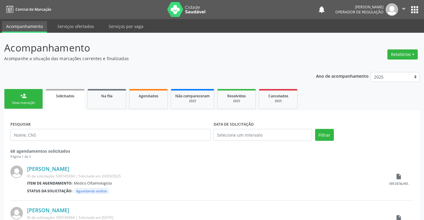
click at [25, 98] on div "person_add" at bounding box center [23, 96] width 7 height 7
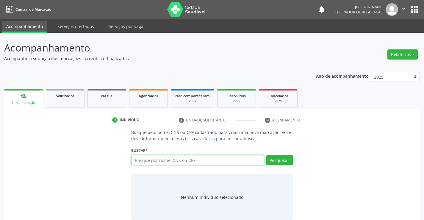
click at [201, 160] on input "text" at bounding box center [197, 160] width 133 height 10
type input "700808979707387"
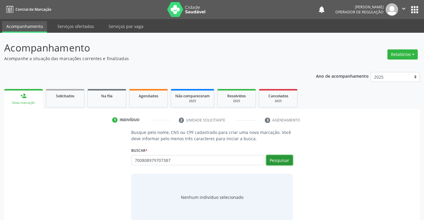
click at [284, 159] on button "Pesquisar" at bounding box center [279, 160] width 26 height 10
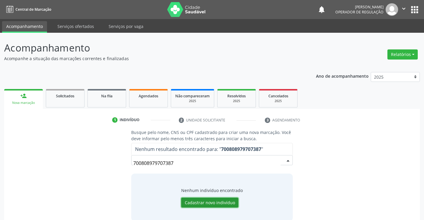
click at [204, 202] on button "Cadastrar novo indivíduo" at bounding box center [209, 203] width 57 height 10
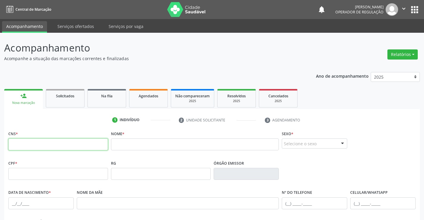
click at [53, 144] on input "text" at bounding box center [58, 144] width 100 height 12
type input "700 8089 7970 7387"
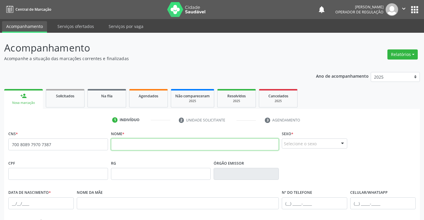
click at [128, 144] on input "text" at bounding box center [195, 144] width 168 height 12
type input "SEBASTIAO DE JESUS FRANCINO"
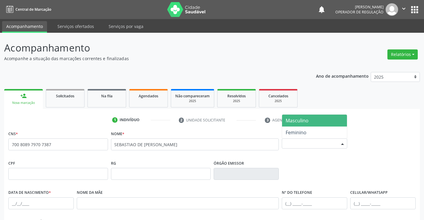
click at [306, 144] on div "Selecione o sexo" at bounding box center [314, 143] width 65 height 10
click at [306, 119] on span "Masculino" at bounding box center [297, 120] width 23 height 7
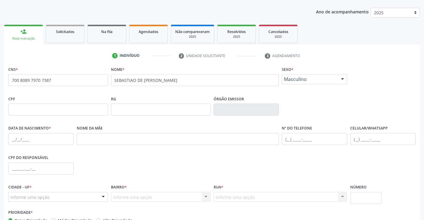
scroll to position [103, 0]
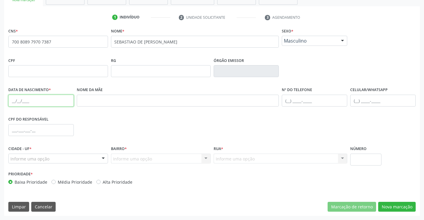
click at [39, 98] on input "text" at bounding box center [40, 101] width 65 height 12
type input "01/10/1987"
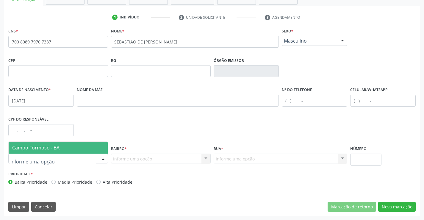
click at [37, 146] on span "Campo Formoso - BA" at bounding box center [35, 147] width 47 height 7
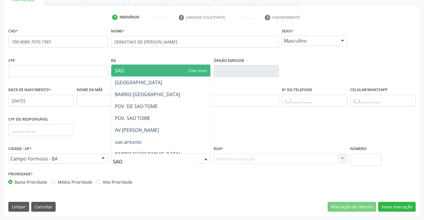
type input "SAO"
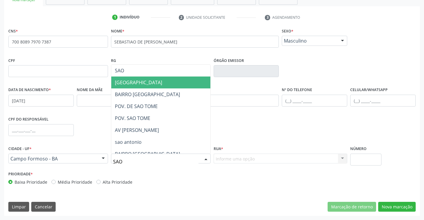
click at [141, 79] on span "[GEOGRAPHIC_DATA]" at bounding box center [138, 82] width 47 height 7
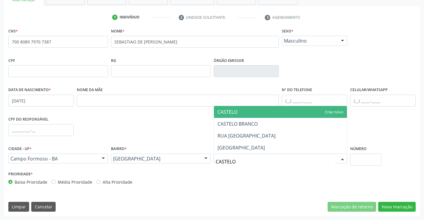
type input "CASTELO"
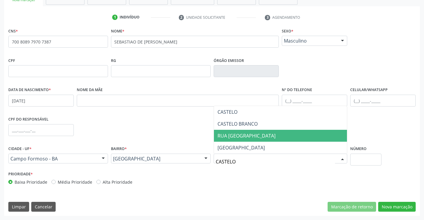
click at [240, 136] on span "RUA CASTELO BRANCO" at bounding box center [247, 135] width 58 height 7
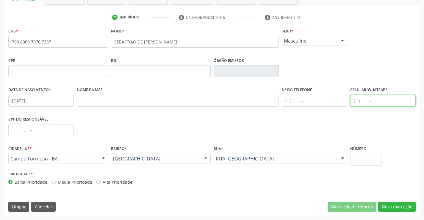
click at [366, 99] on input "text" at bounding box center [382, 101] width 65 height 12
type input "(74) 99916-7669"
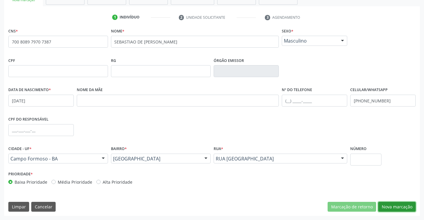
click at [398, 207] on button "Nova marcação" at bounding box center [396, 207] width 37 height 10
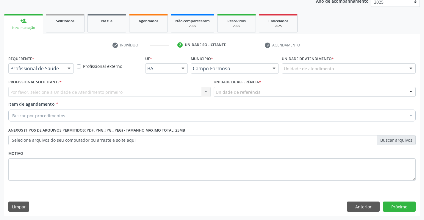
scroll to position [75, 0]
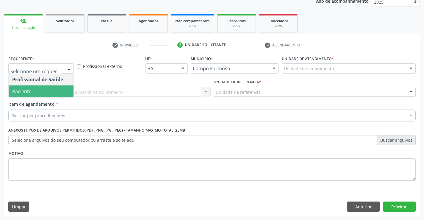
click at [34, 87] on span "Paciente" at bounding box center [41, 91] width 65 height 12
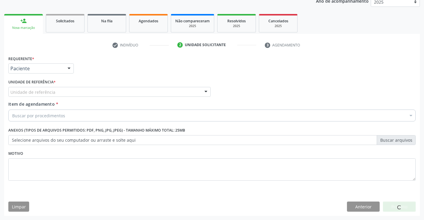
click at [34, 87] on div "Unidade de referência" at bounding box center [109, 92] width 202 height 10
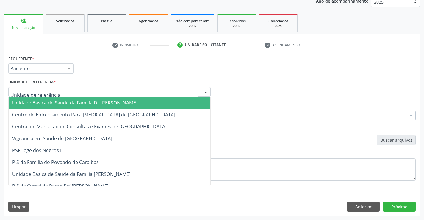
click at [56, 102] on span "Unidade Basica de Saude da Familia Dr [PERSON_NAME]" at bounding box center [74, 102] width 125 height 7
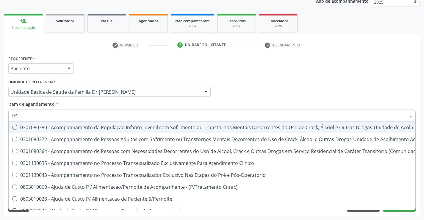
type input "USG"
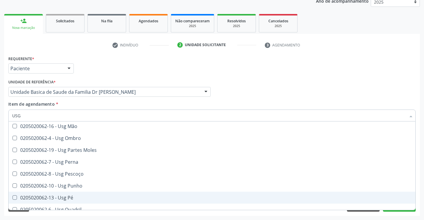
scroll to position [78, 0]
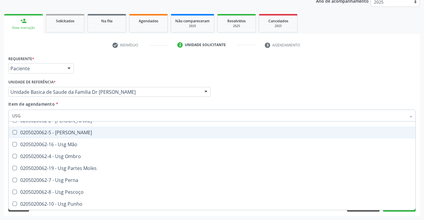
click at [78, 133] on div "0205020062-5 - Usg Joelho" at bounding box center [212, 132] width 400 height 5
checkbox Joelho "true"
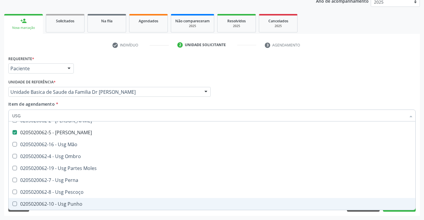
click at [421, 194] on div "Acompanhamento Acompanhe a situação das marcações correntes e finalizadas Relat…" at bounding box center [212, 89] width 424 height 262
checkbox Braço "true"
checkbox Joelho "false"
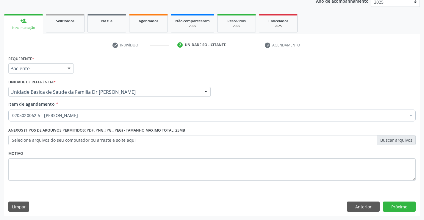
scroll to position [0, 0]
click at [394, 205] on button "Próximo" at bounding box center [399, 206] width 33 height 10
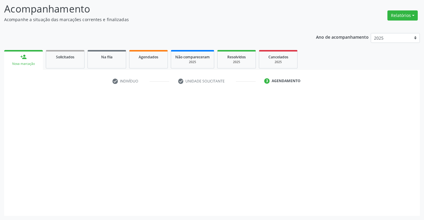
scroll to position [39, 0]
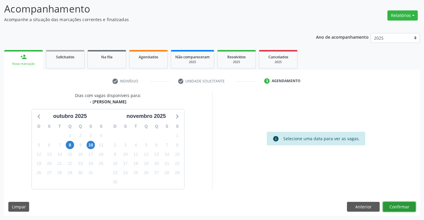
click at [394, 205] on button "Confirmar" at bounding box center [399, 207] width 33 height 10
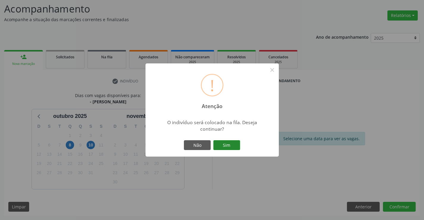
click at [224, 144] on button "Sim" at bounding box center [226, 145] width 27 height 10
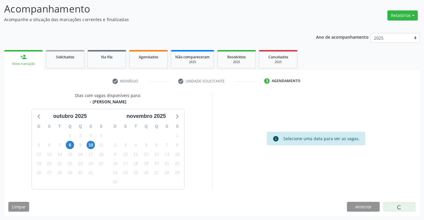
scroll to position [0, 0]
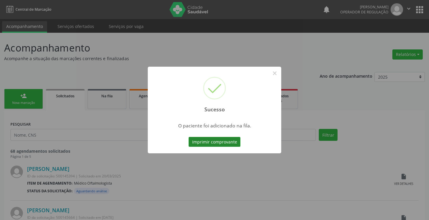
click at [220, 140] on button "Imprimir comprovante" at bounding box center [214, 142] width 52 height 10
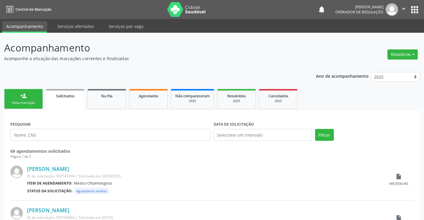
click at [25, 100] on link "person_add Nova marcação" at bounding box center [23, 99] width 39 height 20
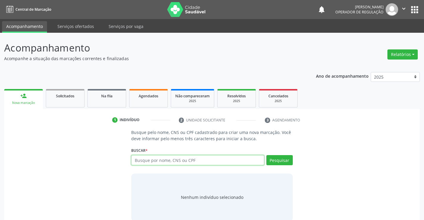
click at [176, 160] on input "text" at bounding box center [197, 160] width 133 height 10
click at [173, 159] on input "text" at bounding box center [197, 160] width 133 height 10
click at [180, 163] on input "text" at bounding box center [197, 160] width 133 height 10
click at [186, 160] on input "text" at bounding box center [197, 160] width 133 height 10
type input "700502318912955"
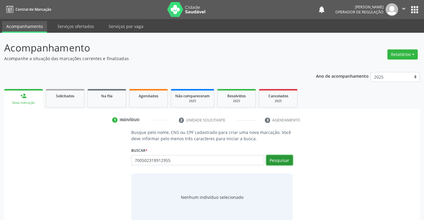
click at [280, 159] on button "Pesquisar" at bounding box center [279, 160] width 26 height 10
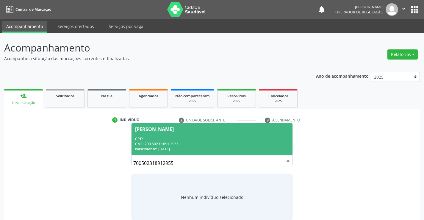
click at [209, 136] on div "CPF: --" at bounding box center [212, 138] width 154 height 5
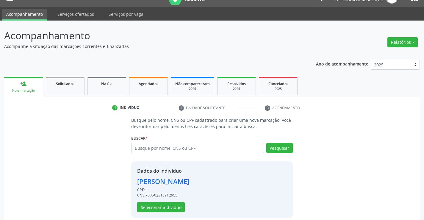
scroll to position [19, 0]
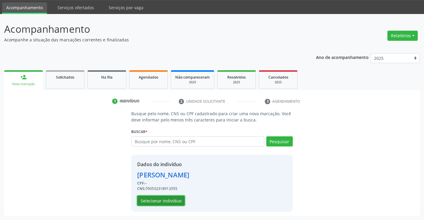
click at [164, 197] on button "Selecionar indivíduo" at bounding box center [161, 201] width 48 height 10
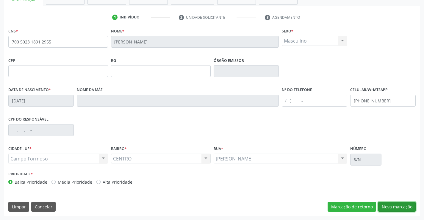
click at [396, 205] on button "Nova marcação" at bounding box center [396, 207] width 37 height 10
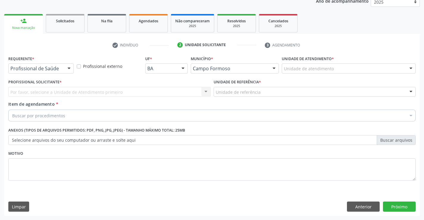
scroll to position [75, 0]
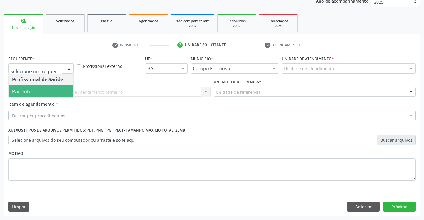
click at [32, 92] on span "Paciente" at bounding box center [41, 91] width 65 height 12
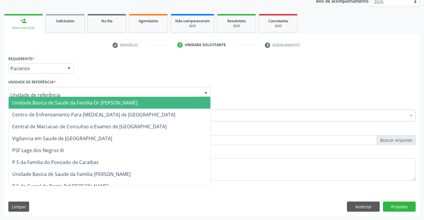
click at [73, 102] on span "Unidade Basica de Saude da Familia Dr [PERSON_NAME]" at bounding box center [74, 102] width 125 height 7
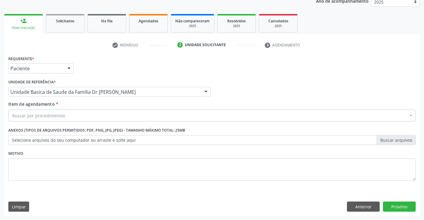
click at [70, 118] on div "Buscar por procedimentos" at bounding box center [211, 116] width 407 height 12
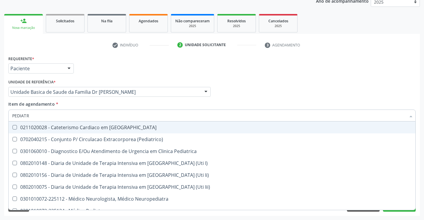
type input "PEDIATRA"
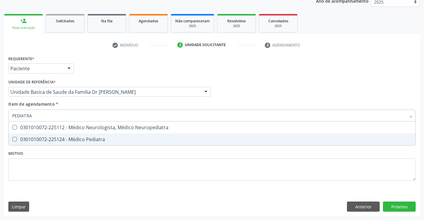
click at [82, 141] on div "0301010072-225124 - Médico Pediatra" at bounding box center [212, 139] width 400 height 5
checkbox Pediatra "true"
click at [399, 207] on div "Requerente * Paciente Profissional de Saúde Paciente Nenhum resultado encontrad…" at bounding box center [212, 135] width 416 height 162
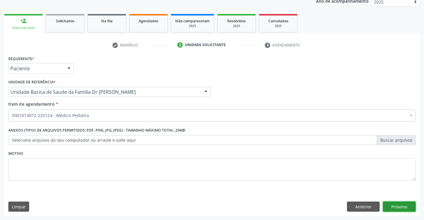
click at [401, 205] on button "Próximo" at bounding box center [399, 206] width 33 height 10
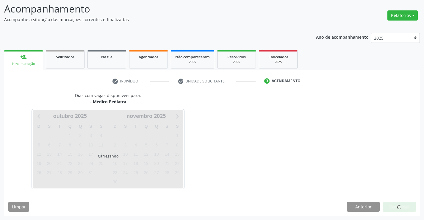
scroll to position [39, 0]
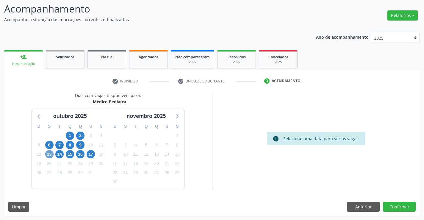
click at [49, 155] on span "13" at bounding box center [49, 154] width 8 height 8
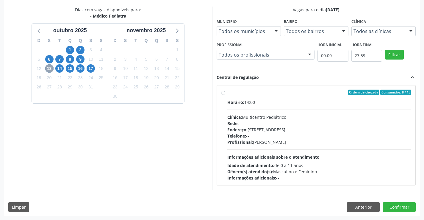
scroll to position [125, 0]
click at [60, 67] on span "14" at bounding box center [59, 68] width 8 height 8
click at [277, 96] on label "Ordem de chegada Consumidos: 6 / 15 Horário: 08:00 Clínica: Multicentro Pediátr…" at bounding box center [319, 134] width 184 height 91
click at [225, 95] on input "Ordem de chegada Consumidos: 6 / 15 Horário: 08:00 Clínica: Multicentro Pediátr…" at bounding box center [223, 91] width 4 height 5
radio input "true"
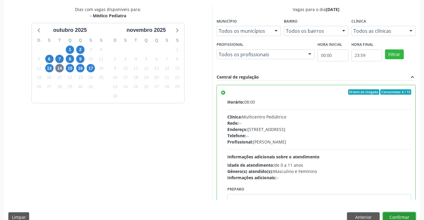
click at [394, 213] on button "Confirmar" at bounding box center [399, 217] width 33 height 10
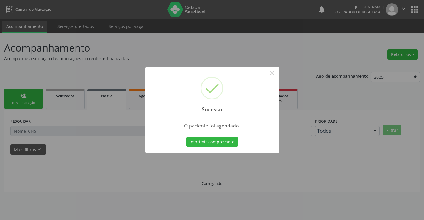
scroll to position [0, 0]
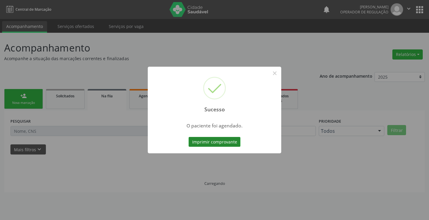
click at [213, 140] on button "Imprimir comprovante" at bounding box center [214, 142] width 52 height 10
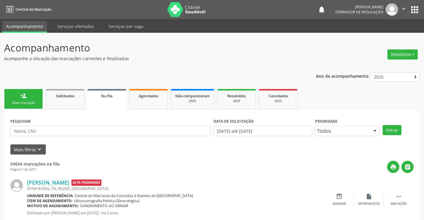
click at [27, 94] on link "person_add Nova marcação" at bounding box center [23, 99] width 39 height 20
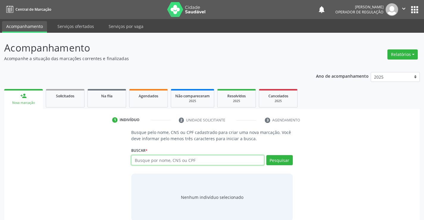
click at [184, 160] on input "text" at bounding box center [197, 160] width 133 height 10
type input "704603173489421"
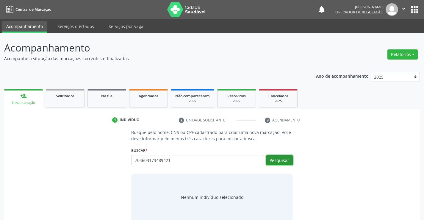
click at [278, 160] on button "Pesquisar" at bounding box center [279, 160] width 26 height 10
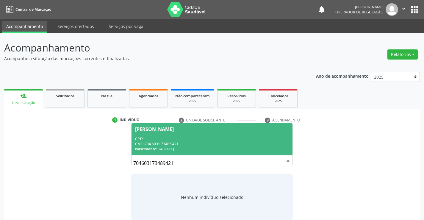
click at [165, 138] on div "CPF: --" at bounding box center [212, 138] width 154 height 5
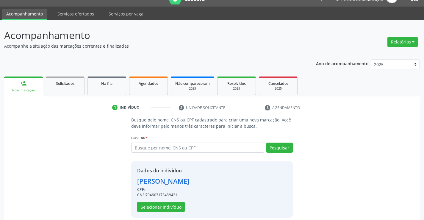
scroll to position [19, 0]
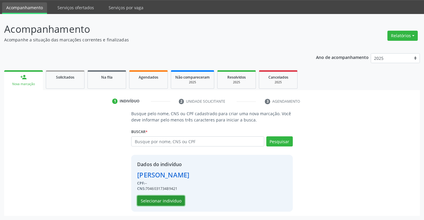
click at [163, 202] on button "Selecionar indivíduo" at bounding box center [161, 201] width 48 height 10
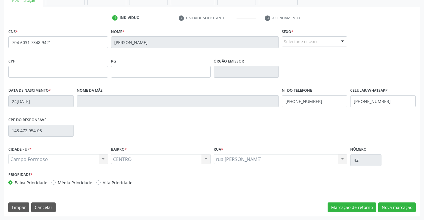
scroll to position [103, 0]
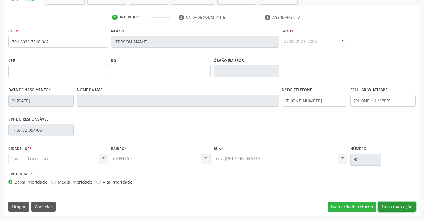
click at [393, 205] on button "Nova marcação" at bounding box center [396, 207] width 37 height 10
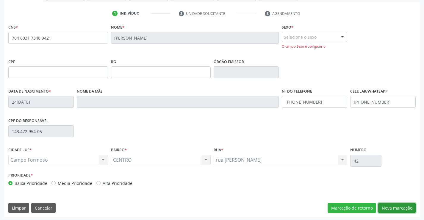
scroll to position [108, 0]
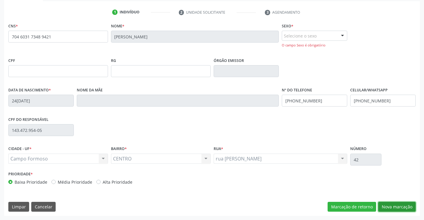
click at [392, 203] on button "Nova marcação" at bounding box center [396, 207] width 37 height 10
click at [392, 204] on button "Nova marcação" at bounding box center [396, 207] width 37 height 10
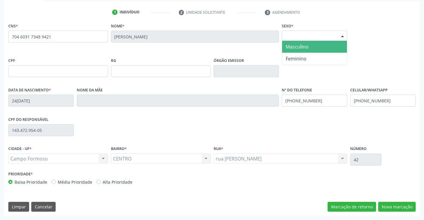
click at [319, 34] on div "Selecione o sexo" at bounding box center [314, 36] width 65 height 10
click at [304, 46] on span "Masculino" at bounding box center [297, 46] width 23 height 7
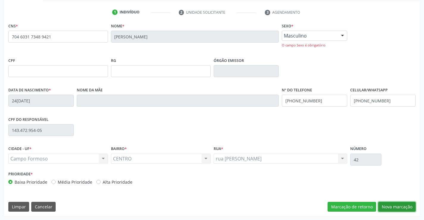
click at [390, 205] on button "Nova marcação" at bounding box center [396, 207] width 37 height 10
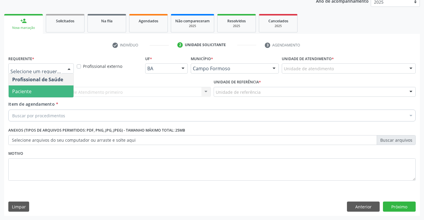
click at [46, 90] on span "Paciente" at bounding box center [41, 91] width 65 height 12
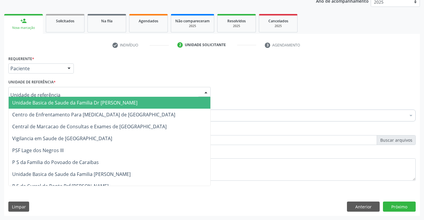
click at [51, 107] on span "Unidade Basica de Saude da Familia Dr [PERSON_NAME]" at bounding box center [110, 103] width 202 height 12
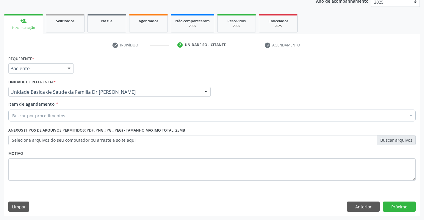
click at [64, 114] on div "Buscar por procedimentos" at bounding box center [211, 116] width 407 height 12
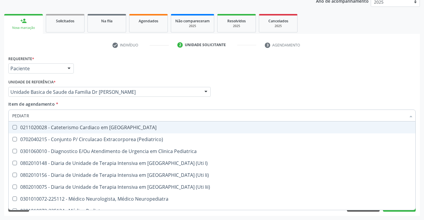
type input "PEDIATRA"
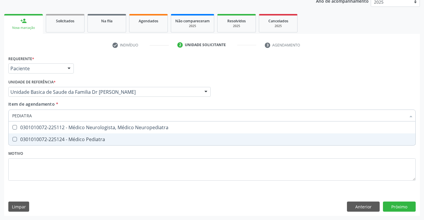
click at [95, 135] on span "0301010072-225124 - Médico Pediatra" at bounding box center [212, 139] width 407 height 12
checkbox Pediatra "true"
click at [398, 204] on div "Requerente * Paciente Profissional de Saúde Paciente Nenhum resultado encontrad…" at bounding box center [212, 135] width 416 height 162
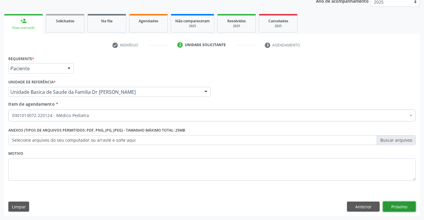
click at [398, 210] on button "Próximo" at bounding box center [399, 206] width 33 height 10
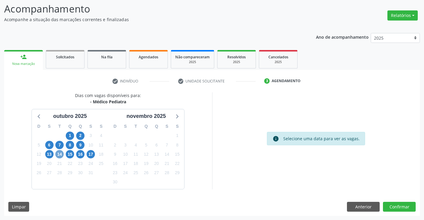
click at [58, 154] on span "14" at bounding box center [59, 154] width 8 height 8
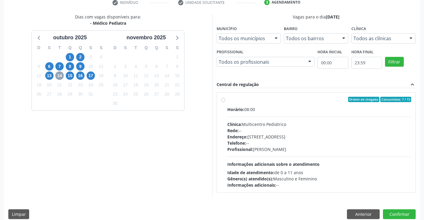
scroll to position [125, 0]
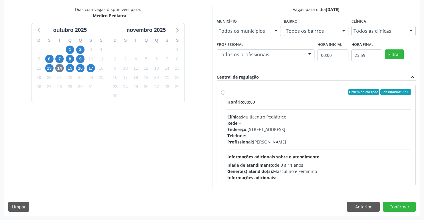
click at [277, 98] on label "Ordem de chegada Consumidos: 7 / 15 Horário: 08:00 Clínica: Multicentro Pediátr…" at bounding box center [319, 134] width 184 height 91
click at [225, 95] on input "Ordem de chegada Consumidos: 7 / 15 Horário: 08:00 Clínica: Multicentro Pediátr…" at bounding box center [223, 91] width 4 height 5
radio input "true"
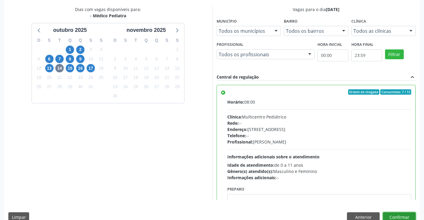
click at [397, 213] on button "Confirmar" at bounding box center [399, 217] width 33 height 10
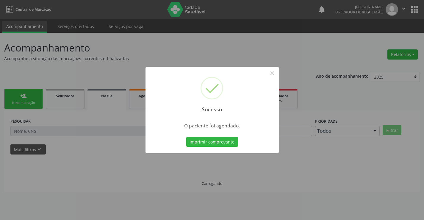
scroll to position [0, 0]
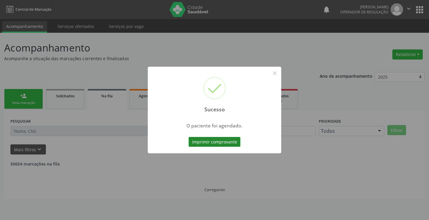
click at [218, 140] on button "Imprimir comprovante" at bounding box center [214, 142] width 52 height 10
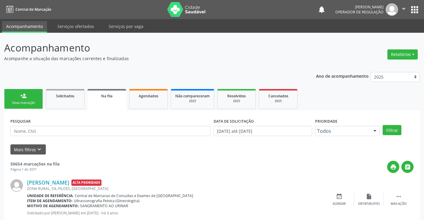
click at [31, 98] on link "person_add Nova marcação" at bounding box center [23, 99] width 39 height 20
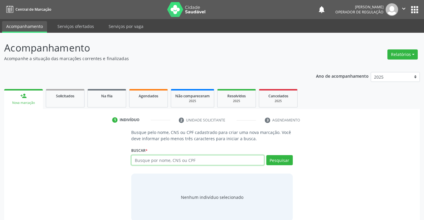
click at [187, 160] on input "text" at bounding box center [197, 160] width 133 height 10
type input "13662671506"
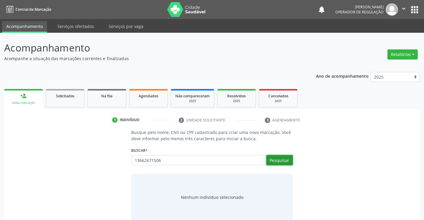
click at [287, 160] on button "Pesquisar" at bounding box center [279, 160] width 26 height 10
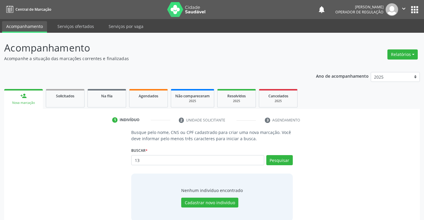
type input "1"
type input "700403990519949"
click at [282, 161] on button "Pesquisar" at bounding box center [279, 160] width 26 height 10
type input "700403990519949"
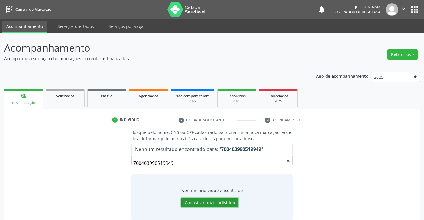
click at [207, 201] on button "Cadastrar novo indivíduo" at bounding box center [209, 203] width 57 height 10
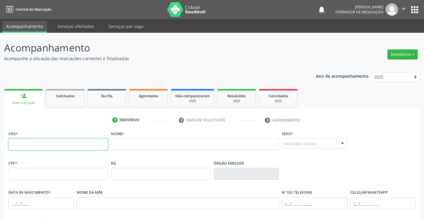
click at [61, 147] on input "text" at bounding box center [58, 144] width 100 height 12
type input "700 4039 9051 9949"
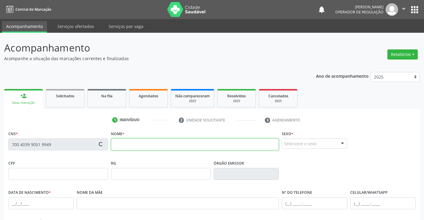
click at [121, 145] on input "text" at bounding box center [195, 144] width 168 height 12
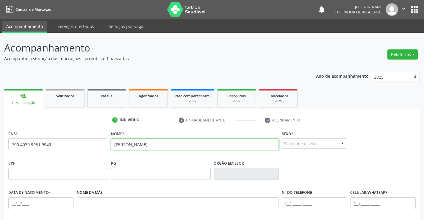
type input "SOPHIA ALENCAR SOUSA"
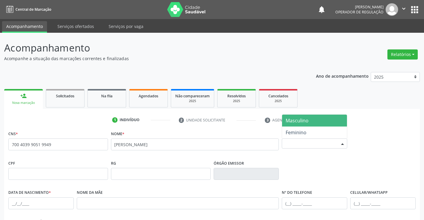
click at [296, 144] on div "Selecione o sexo" at bounding box center [314, 143] width 65 height 10
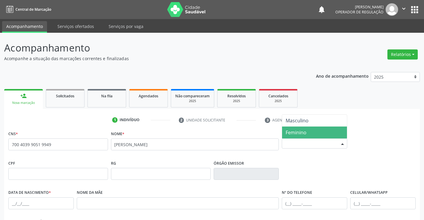
click at [302, 133] on span "Feminino" at bounding box center [296, 132] width 21 height 7
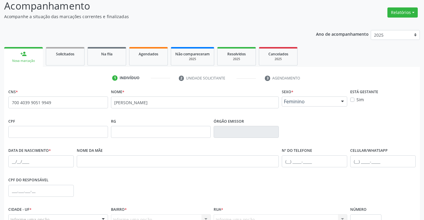
scroll to position [103, 0]
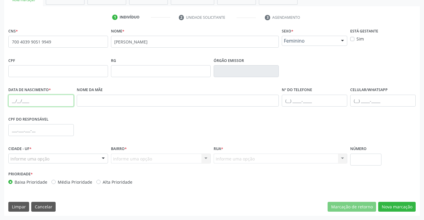
click at [27, 98] on input "text" at bounding box center [40, 101] width 65 height 12
type input "17/09/2025"
click at [367, 99] on input "text" at bounding box center [382, 101] width 65 height 12
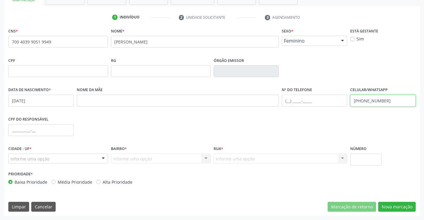
type input "(11) 95491-9741"
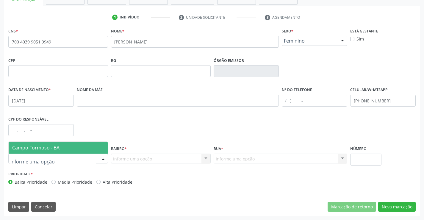
click at [64, 157] on div at bounding box center [58, 159] width 100 height 10
click at [63, 147] on span "Campo Formoso - BA" at bounding box center [58, 148] width 99 height 12
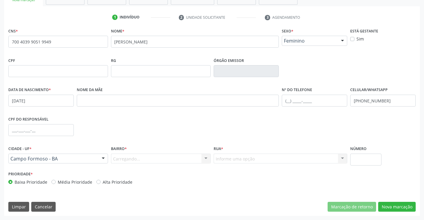
click at [134, 157] on div "Carregando... Nenhum resultado encontrado para: " " Nenhuma opção encontrada. D…" at bounding box center [161, 159] width 100 height 10
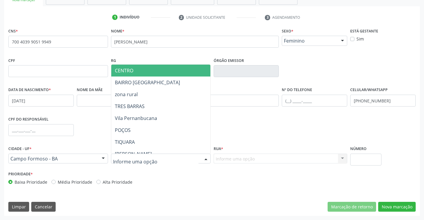
click at [142, 69] on span "CENTRO" at bounding box center [175, 71] width 129 height 12
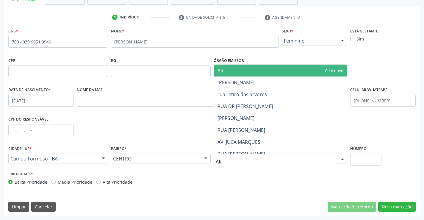
type input "ARC"
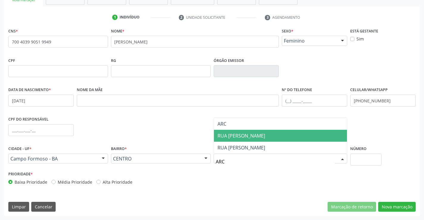
click at [249, 135] on span "RUA ARCENIO ALVES" at bounding box center [242, 135] width 48 height 7
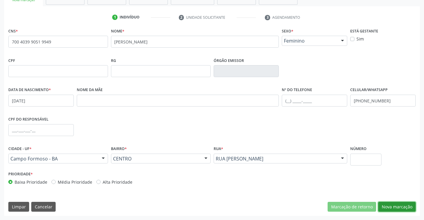
click at [396, 207] on button "Nova marcação" at bounding box center [396, 207] width 37 height 10
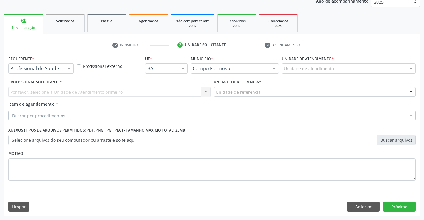
scroll to position [75, 0]
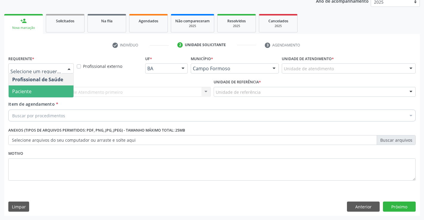
click at [37, 93] on span "Paciente" at bounding box center [41, 91] width 65 height 12
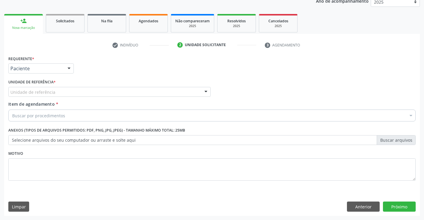
click at [38, 88] on div "Unidade de referência" at bounding box center [109, 92] width 202 height 10
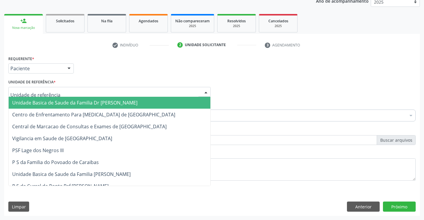
click at [56, 103] on span "Unidade Basica de Saude da Familia Dr [PERSON_NAME]" at bounding box center [74, 102] width 125 height 7
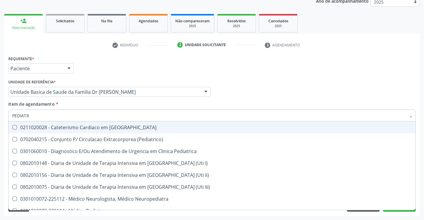
type input "PEDIATRA"
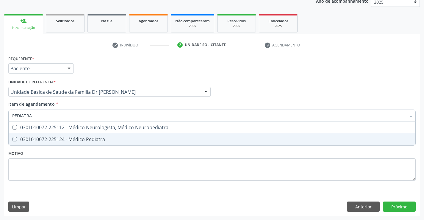
click at [74, 140] on div "0301010072-225124 - Médico Pediatra" at bounding box center [212, 139] width 400 height 5
checkbox Pediatra "true"
click at [400, 206] on div "Requerente * Paciente Profissional de Saúde Paciente Nenhum resultado encontrad…" at bounding box center [212, 135] width 416 height 162
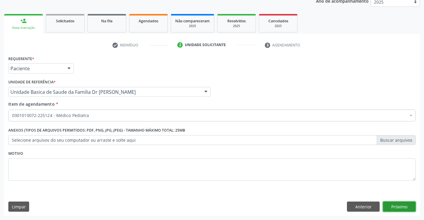
click at [395, 203] on button "Próximo" at bounding box center [399, 206] width 33 height 10
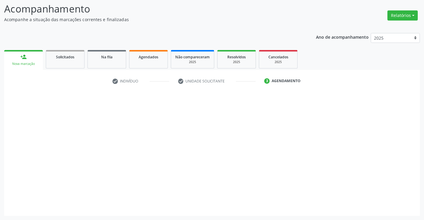
scroll to position [39, 0]
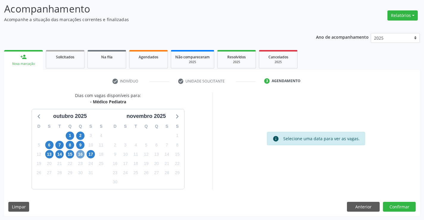
click at [81, 152] on span "16" at bounding box center [80, 154] width 8 height 8
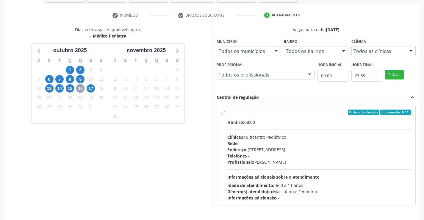
scroll to position [125, 0]
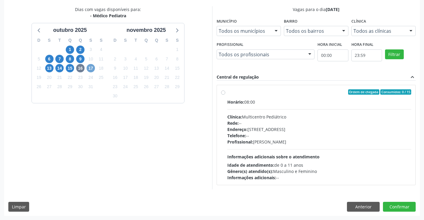
click at [91, 66] on span "17" at bounding box center [91, 68] width 8 height 8
click at [273, 96] on label "Ordem de chegada Consumidos: 7 / 15 Horário: 07:00 Clínica: Multicentro Pediátr…" at bounding box center [319, 134] width 184 height 91
click at [225, 95] on input "Ordem de chegada Consumidos: 7 / 15 Horário: 07:00 Clínica: Multicentro Pediátr…" at bounding box center [223, 91] width 4 height 5
radio input "true"
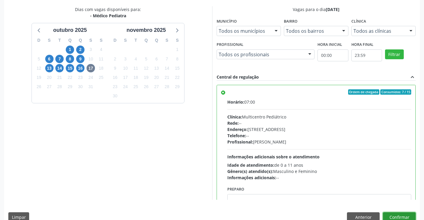
click at [398, 214] on button "Confirmar" at bounding box center [399, 217] width 33 height 10
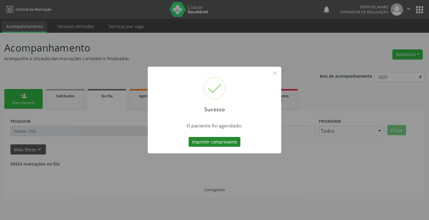
click at [212, 140] on button "Imprimir comprovante" at bounding box center [214, 142] width 52 height 10
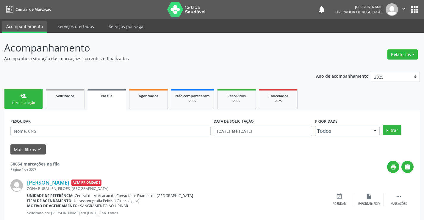
click at [29, 100] on link "person_add Nova marcação" at bounding box center [23, 99] width 39 height 20
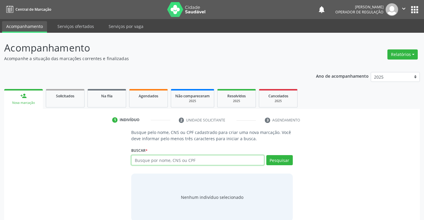
drag, startPoint x: 185, startPoint y: 160, endPoint x: 188, endPoint y: 160, distance: 3.0
click at [187, 160] on input "text" at bounding box center [197, 160] width 133 height 10
click at [197, 161] on input "text" at bounding box center [197, 160] width 133 height 10
type input "708207105269942"
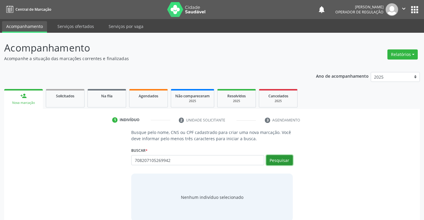
click at [274, 162] on button "Pesquisar" at bounding box center [279, 160] width 26 height 10
type input "708207105269942"
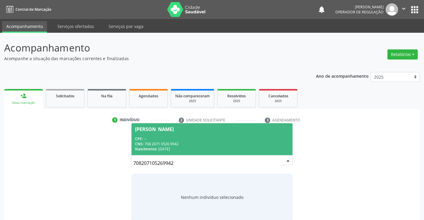
click at [174, 131] on div "Aurelina Franca Reis de Souza" at bounding box center [154, 129] width 39 height 5
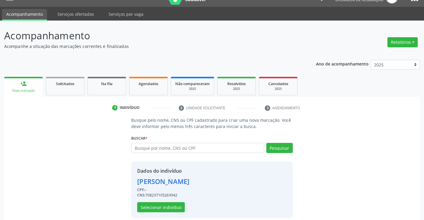
scroll to position [19, 0]
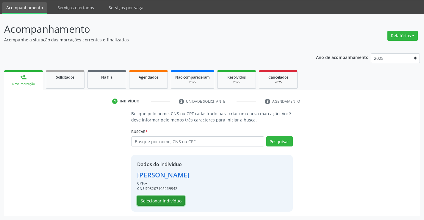
click at [161, 202] on button "Selecionar indivíduo" at bounding box center [161, 201] width 48 height 10
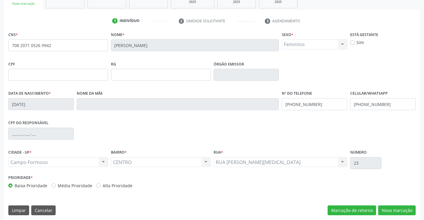
scroll to position [103, 0]
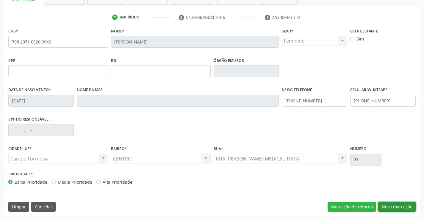
click at [396, 207] on button "Nova marcação" at bounding box center [396, 207] width 37 height 10
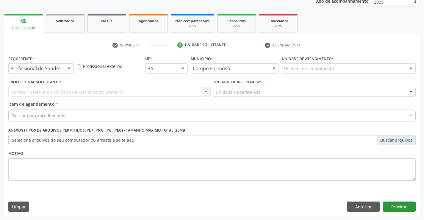
scroll to position [75, 0]
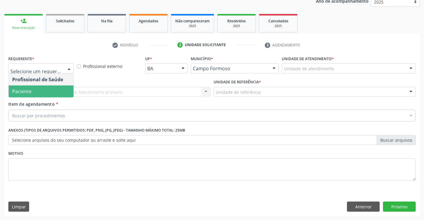
click at [31, 91] on span "Paciente" at bounding box center [21, 91] width 19 height 7
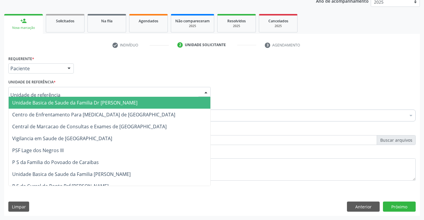
click at [73, 103] on span "Unidade Basica de Saude da Familia Dr [PERSON_NAME]" at bounding box center [74, 102] width 125 height 7
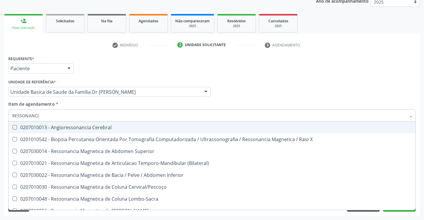
type input "RESSONANCIA"
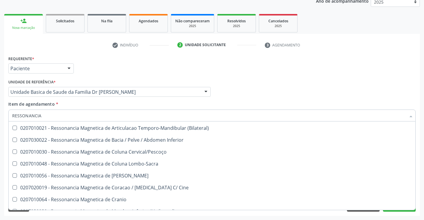
scroll to position [60, 0]
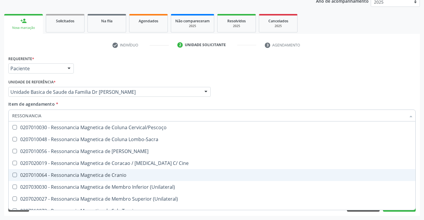
click at [127, 174] on div "0207010064 - Ressonancia Magnetica de Cranio" at bounding box center [212, 175] width 400 height 5
checkbox Cranio "true"
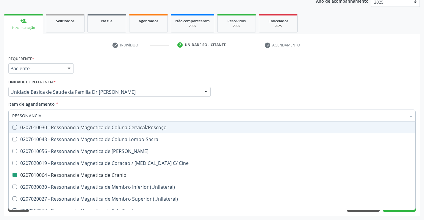
click at [124, 107] on div "Item de agendamento * RESSONANCIA Desfazer seleção 0207010013 - Angioressonanci…" at bounding box center [211, 110] width 407 height 19
checkbox X "true"
checkbox Cranio "false"
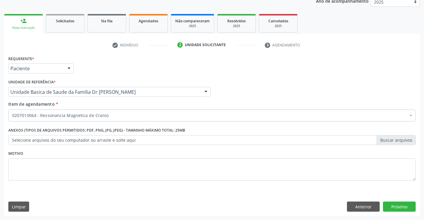
scroll to position [0, 0]
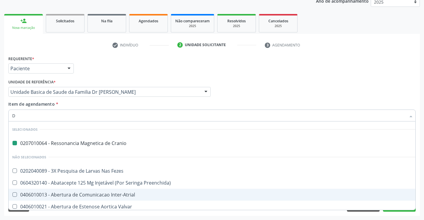
type input "DO"
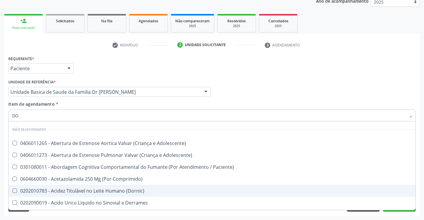
checkbox Adolescente\) "false"
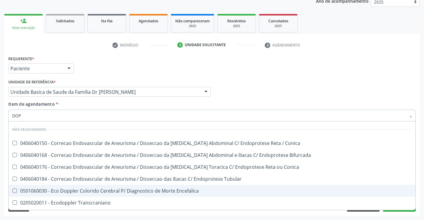
type input "DOPP"
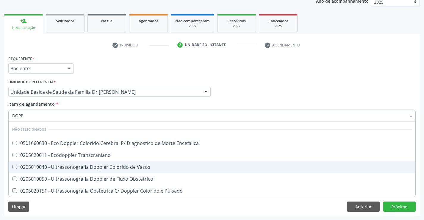
click at [123, 165] on div "0205010040 - Ultrassonografia Doppler Colorido de Vasos" at bounding box center [212, 167] width 400 height 5
checkbox Vasos "true"
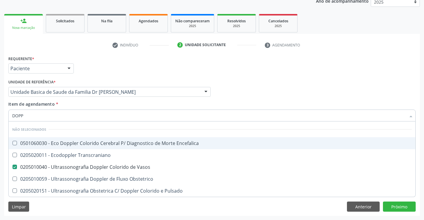
click at [105, 109] on div "Item de agendamento * DOPP Desfazer seleção Não selecionados 0501060030 - Eco D…" at bounding box center [211, 110] width 407 height 19
checkbox Encefalica "true"
checkbox Transcraniano "true"
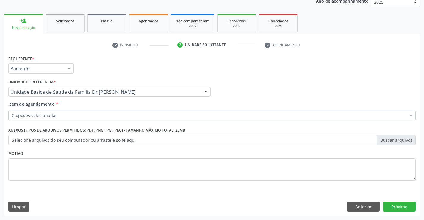
click at [103, 104] on div "Item de agendamento * 2 opções selecionadas Desfazer seleção Selecionados 02070…" at bounding box center [211, 110] width 407 height 19
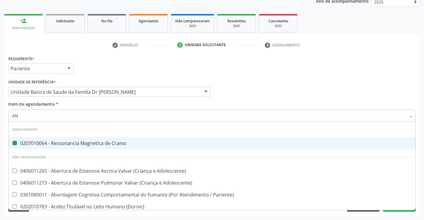
type input "ANG"
checkbox Cranio "false"
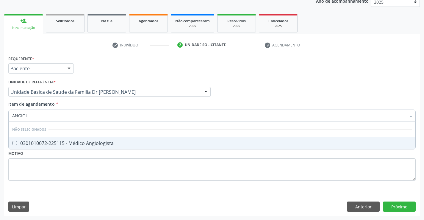
type input "ANGIOLO"
click at [128, 145] on div "0301010072-225115 - Médico Angiologista" at bounding box center [212, 143] width 400 height 5
checkbox Angiologista "true"
click at [397, 204] on div "Requerente * Paciente Profissional de Saúde Paciente Nenhum resultado encontrad…" at bounding box center [212, 135] width 416 height 162
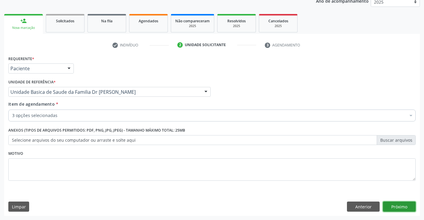
click at [399, 207] on button "Próximo" at bounding box center [399, 206] width 33 height 10
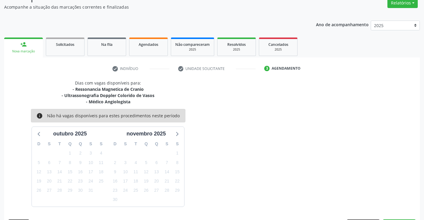
scroll to position [69, 0]
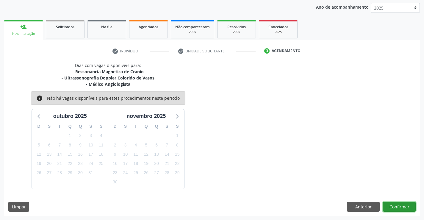
click at [397, 206] on button "Confirmar" at bounding box center [399, 207] width 33 height 10
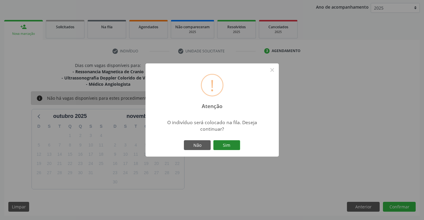
click at [220, 144] on button "Sim" at bounding box center [226, 145] width 27 height 10
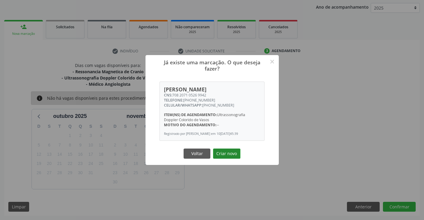
click at [222, 154] on button "Criar novo" at bounding box center [226, 153] width 27 height 10
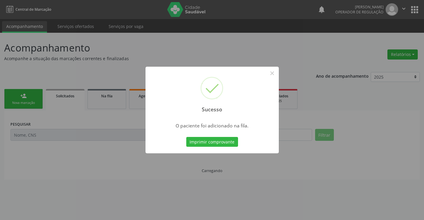
scroll to position [0, 0]
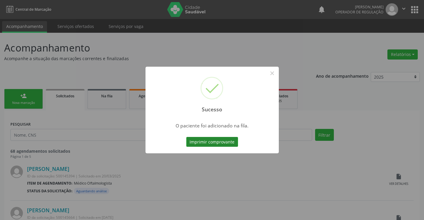
click at [215, 141] on button "Imprimir comprovante" at bounding box center [212, 142] width 52 height 10
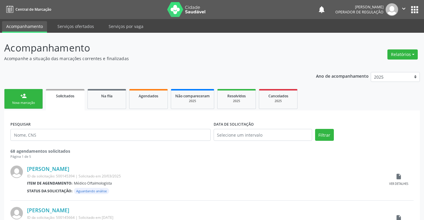
drag, startPoint x: 0, startPoint y: 0, endPoint x: 30, endPoint y: 98, distance: 102.3
click at [30, 98] on link "person_add Nova marcação" at bounding box center [23, 99] width 39 height 20
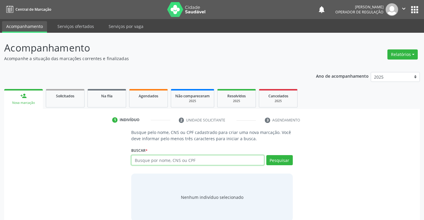
click at [187, 161] on input "text" at bounding box center [197, 160] width 133 height 10
type input "702005815497380"
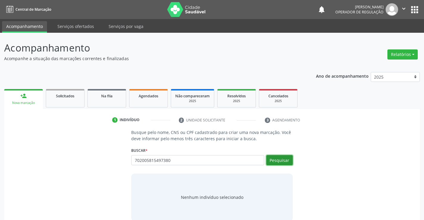
click at [280, 161] on button "Pesquisar" at bounding box center [279, 160] width 26 height 10
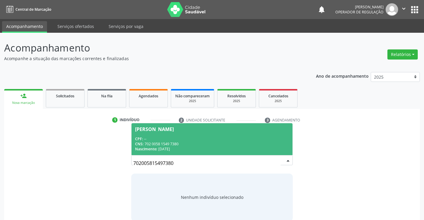
click at [176, 136] on div "CPF: --" at bounding box center [212, 138] width 154 height 5
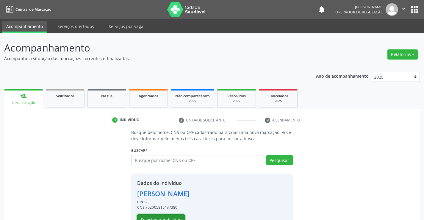
click at [155, 216] on button "Selecionar indivíduo" at bounding box center [161, 219] width 48 height 10
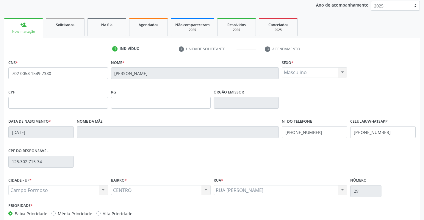
scroll to position [103, 0]
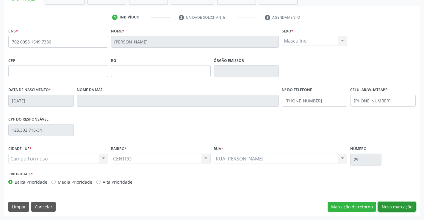
click at [401, 208] on button "Nova marcação" at bounding box center [396, 207] width 37 height 10
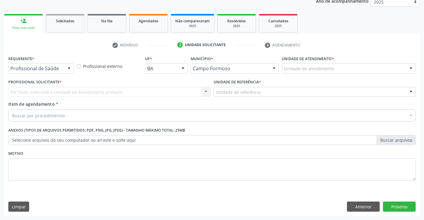
scroll to position [75, 0]
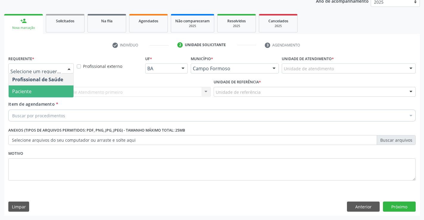
click at [32, 89] on span "Paciente" at bounding box center [41, 91] width 65 height 12
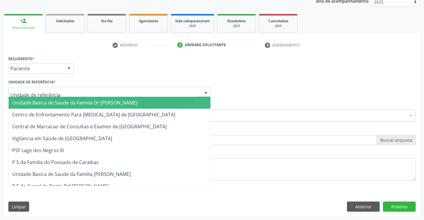
drag, startPoint x: 43, startPoint y: 102, endPoint x: 38, endPoint y: 104, distance: 5.2
click at [42, 102] on span "Unidade Basica de Saude da Familia Dr [PERSON_NAME]" at bounding box center [74, 102] width 125 height 7
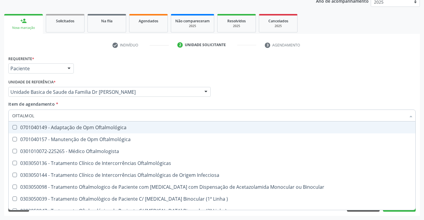
type input "OFTALMOLO"
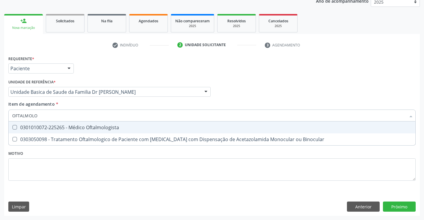
click at [129, 127] on div "0301010072-225265 - Médico Oftalmologista" at bounding box center [212, 127] width 400 height 5
checkbox Oftalmologista "true"
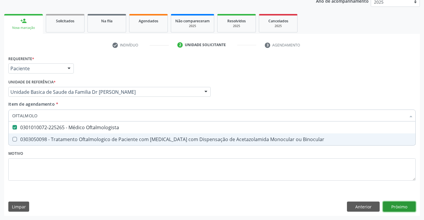
click at [394, 205] on div "Requerente * Paciente Profissional de Saúde Paciente Nenhum resultado encontrad…" at bounding box center [212, 135] width 416 height 162
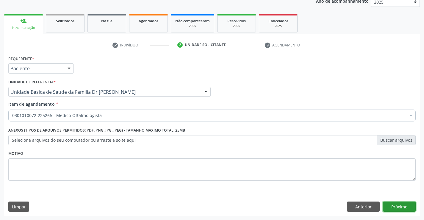
click at [401, 205] on button "Próximo" at bounding box center [399, 206] width 33 height 10
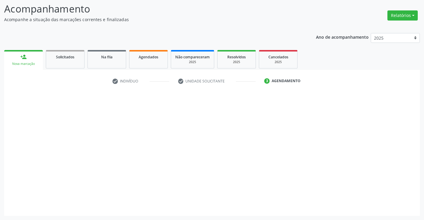
scroll to position [39, 0]
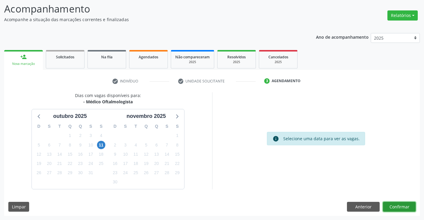
click at [398, 205] on button "Confirmar" at bounding box center [399, 207] width 33 height 10
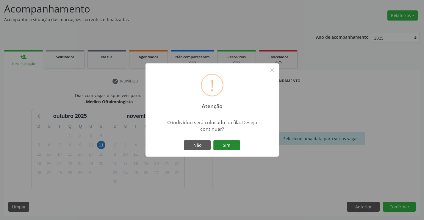
click at [227, 144] on button "Sim" at bounding box center [226, 145] width 27 height 10
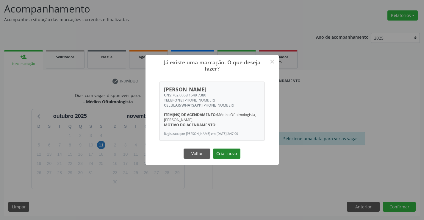
click at [225, 155] on button "Criar novo" at bounding box center [226, 153] width 27 height 10
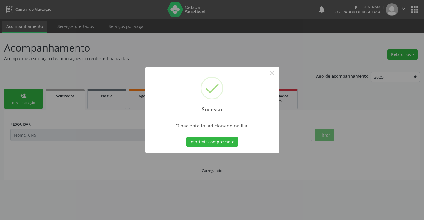
scroll to position [0, 0]
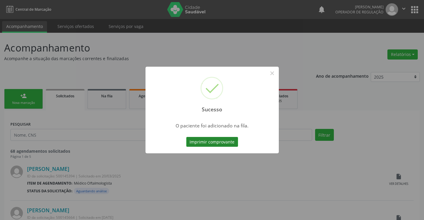
click at [206, 143] on button "Imprimir comprovante" at bounding box center [212, 142] width 52 height 10
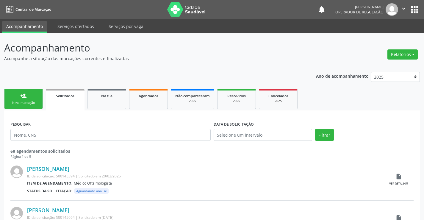
click at [29, 98] on link "person_add Nova marcação" at bounding box center [23, 99] width 39 height 20
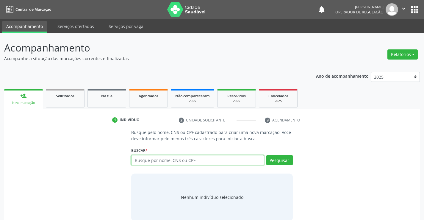
click at [180, 161] on input "text" at bounding box center [197, 160] width 133 height 10
click at [185, 157] on input "text" at bounding box center [197, 160] width 133 height 10
type input "704100124813670"
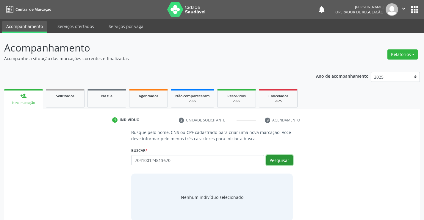
click at [278, 162] on button "Pesquisar" at bounding box center [279, 160] width 26 height 10
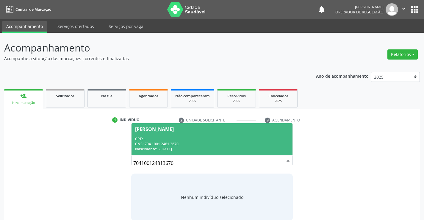
click at [194, 137] on div "CPF: --" at bounding box center [212, 138] width 154 height 5
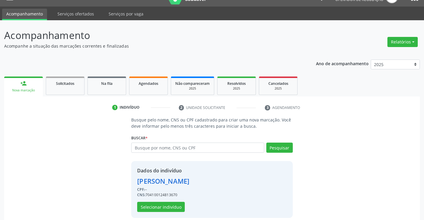
scroll to position [19, 0]
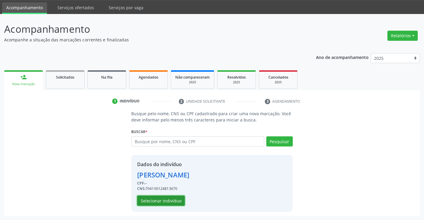
click at [163, 199] on button "Selecionar indivíduo" at bounding box center [161, 201] width 48 height 10
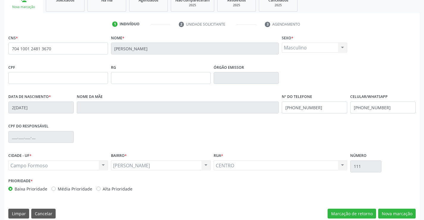
scroll to position [103, 0]
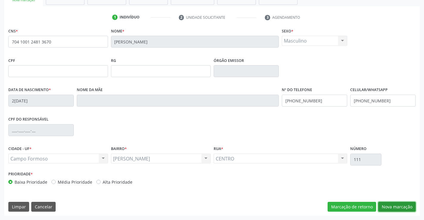
click at [394, 206] on button "Nova marcação" at bounding box center [396, 207] width 37 height 10
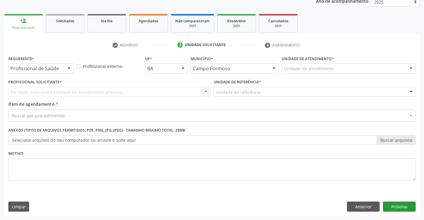
scroll to position [75, 0]
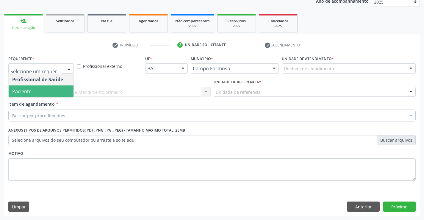
click at [41, 92] on span "Paciente" at bounding box center [41, 91] width 65 height 12
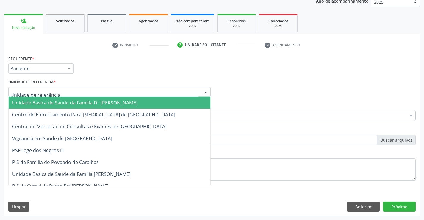
click at [50, 101] on span "Unidade Basica de Saude da Familia Dr [PERSON_NAME]" at bounding box center [74, 102] width 125 height 7
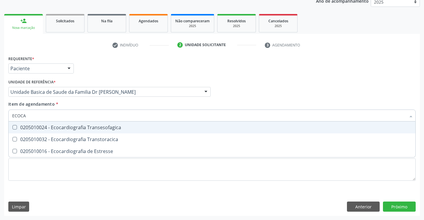
type input "ECOCAR"
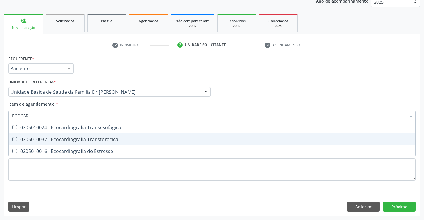
click at [86, 139] on div "0205010032 - Ecocardiografia Transtoracica" at bounding box center [212, 139] width 400 height 5
checkbox Transtoracica "true"
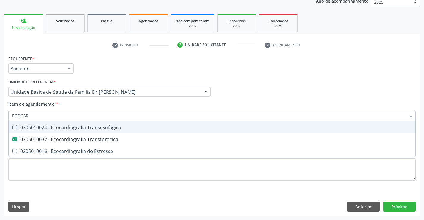
click at [85, 104] on div "Item de agendamento * ECOCAR Desfazer seleção 0205010024 - Ecocardiografia Tran…" at bounding box center [211, 110] width 407 height 19
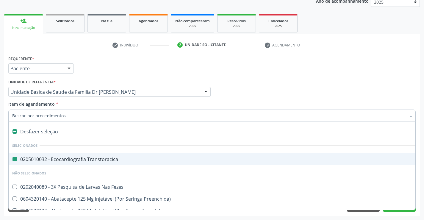
type input "H"
checkbox Transtoracica "false"
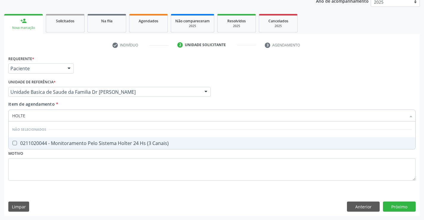
type input "HOLTER"
click at [102, 141] on div "0211020044 - Monitoramento Pelo Sistema Holter 24 Hs (3 Canais)" at bounding box center [212, 143] width 400 height 5
checkbox Canais\) "true"
click at [399, 204] on div "Requerente * Paciente Profissional de Saúde Paciente Nenhum resultado encontrad…" at bounding box center [212, 135] width 416 height 162
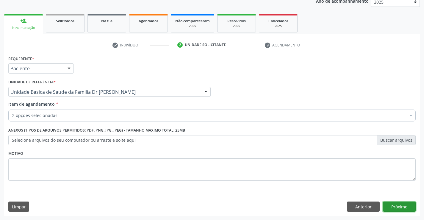
click at [399, 204] on button "Próximo" at bounding box center [399, 206] width 33 height 10
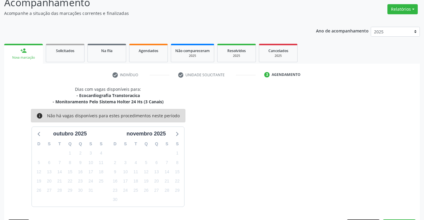
scroll to position [63, 0]
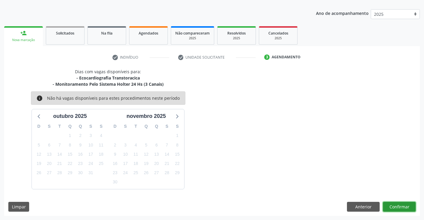
click at [397, 207] on button "Confirmar" at bounding box center [399, 207] width 33 height 10
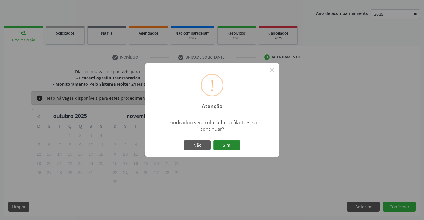
click at [223, 143] on button "Sim" at bounding box center [226, 145] width 27 height 10
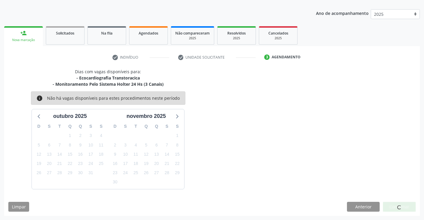
scroll to position [0, 0]
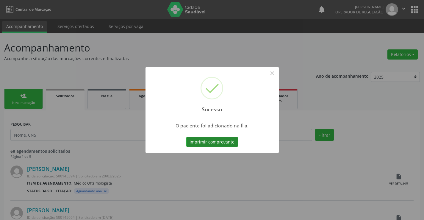
click at [210, 142] on button "Imprimir comprovante" at bounding box center [212, 142] width 52 height 10
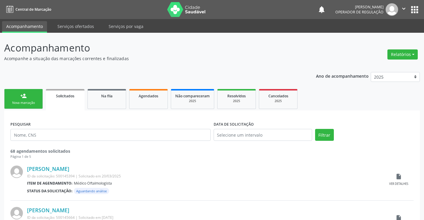
click at [29, 99] on link "person_add Nova marcação" at bounding box center [23, 99] width 39 height 20
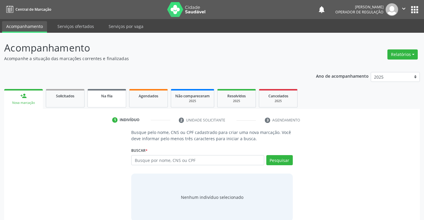
click at [109, 97] on span "Na fila" at bounding box center [106, 95] width 11 height 5
select select "9"
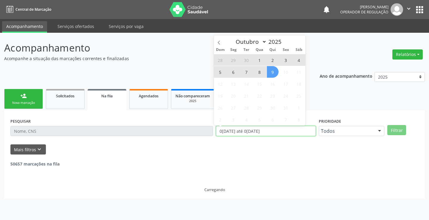
drag, startPoint x: 274, startPoint y: 132, endPoint x: 214, endPoint y: 137, distance: 60.1
click at [214, 137] on div "DATA DE SOLICITAÇÃO 01/01/2023 até 09/10/2025" at bounding box center [265, 128] width 103 height 23
type input "2023"
select select "0"
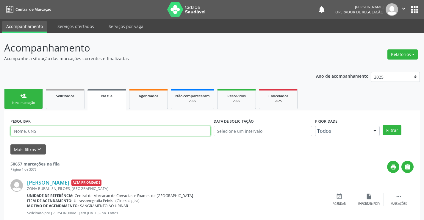
click at [48, 129] on input "text" at bounding box center [110, 131] width 200 height 10
type input "704100124813670"
click at [393, 127] on button "Filtrar" at bounding box center [392, 130] width 19 height 10
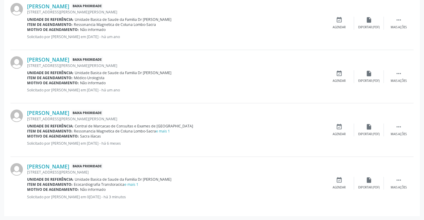
scroll to position [400, 0]
click at [162, 131] on link "e mais 1" at bounding box center [163, 130] width 14 height 5
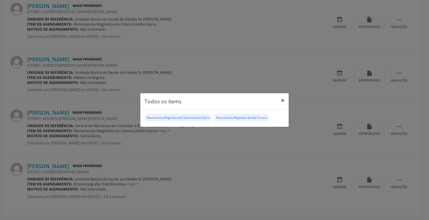
click at [285, 98] on button "×" at bounding box center [282, 100] width 12 height 15
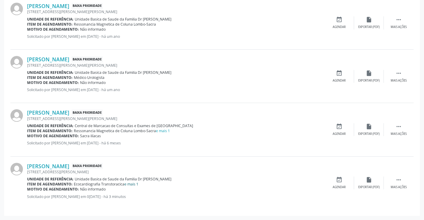
click at [128, 184] on link "e mais 1" at bounding box center [131, 184] width 14 height 5
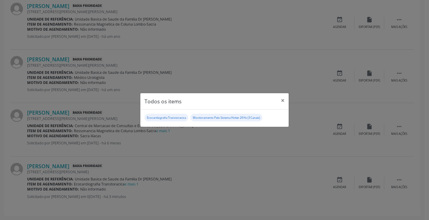
click at [202, 171] on div "Todos os items × Ecocardiografia Transtoracica Monitoramento Pelo Sistema Holte…" at bounding box center [214, 110] width 429 height 220
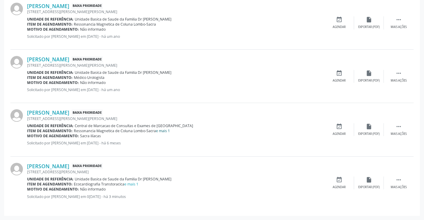
click at [166, 130] on link "e mais 1" at bounding box center [163, 130] width 14 height 5
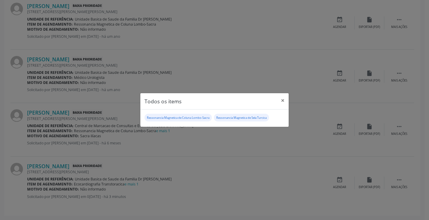
click at [201, 74] on div "Todos os items × Ressonancia Magnetica de Coluna Lombo-Sacra Ressonancia Magnet…" at bounding box center [214, 110] width 429 height 220
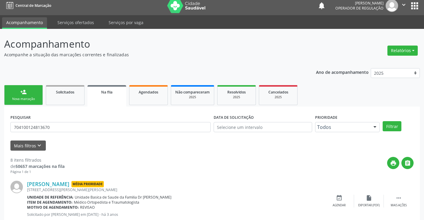
scroll to position [0, 0]
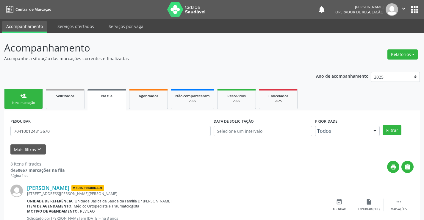
click at [29, 98] on link "person_add Nova marcação" at bounding box center [23, 99] width 39 height 20
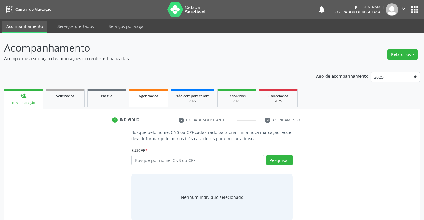
click at [150, 97] on span "Agendados" at bounding box center [149, 95] width 20 height 5
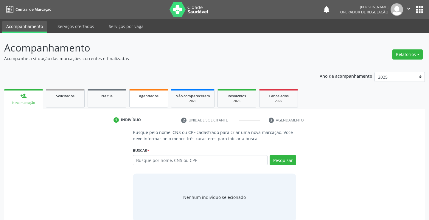
select select "9"
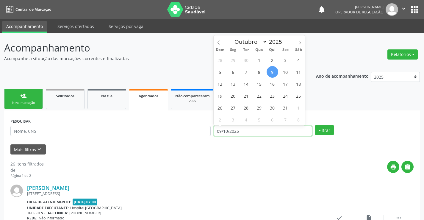
drag, startPoint x: 243, startPoint y: 130, endPoint x: 219, endPoint y: 133, distance: 23.7
click at [219, 133] on input "09/10/2025" at bounding box center [263, 131] width 98 height 10
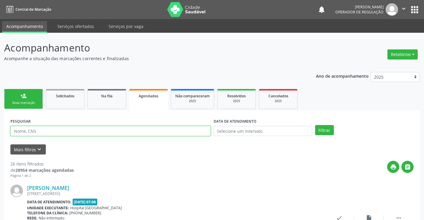
click at [37, 130] on input "text" at bounding box center [110, 131] width 200 height 10
type input "700507922593155"
click at [325, 126] on button "Filtrar" at bounding box center [324, 130] width 19 height 10
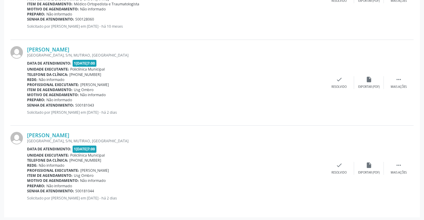
scroll to position [312, 0]
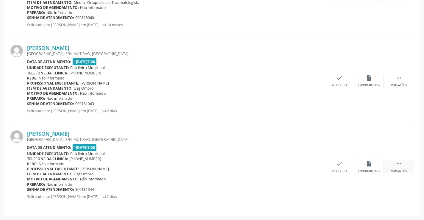
click at [398, 164] on icon "" at bounding box center [398, 163] width 7 height 7
click at [280, 163] on icon "print" at bounding box center [279, 163] width 7 height 7
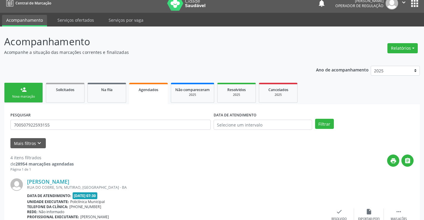
scroll to position [0, 0]
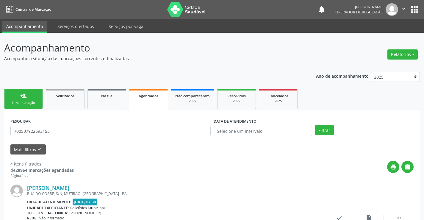
click at [23, 98] on div "person_add" at bounding box center [23, 96] width 7 height 7
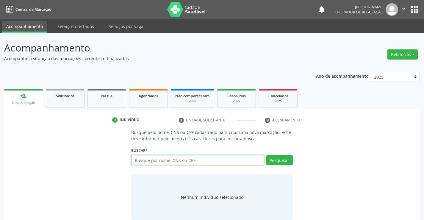
click at [191, 156] on input "text" at bounding box center [197, 160] width 133 height 10
click at [190, 159] on input "text" at bounding box center [197, 160] width 133 height 10
type input "704809593712445"
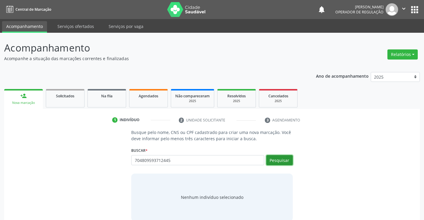
click at [276, 158] on button "Pesquisar" at bounding box center [279, 160] width 26 height 10
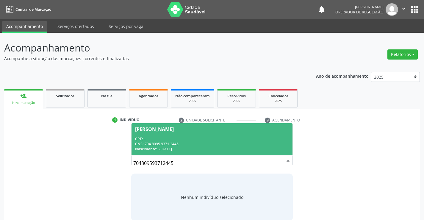
click at [190, 135] on span "Erica da Silva Martins CPF: -- CNS: 704 8095 9371 2445 Nascimento: 20/11/1995" at bounding box center [212, 139] width 161 height 32
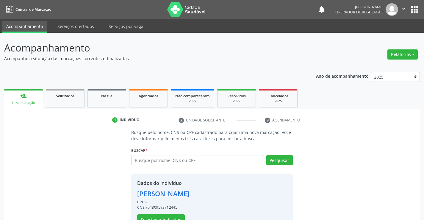
scroll to position [19, 0]
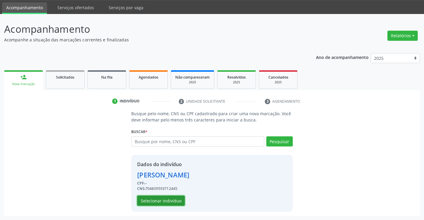
click at [158, 202] on button "Selecionar indivíduo" at bounding box center [161, 201] width 48 height 10
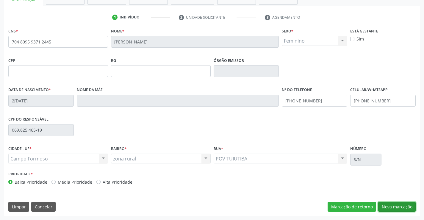
click at [391, 206] on button "Nova marcação" at bounding box center [396, 207] width 37 height 10
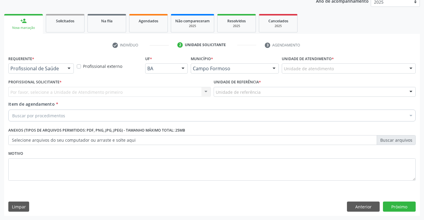
scroll to position [75, 0]
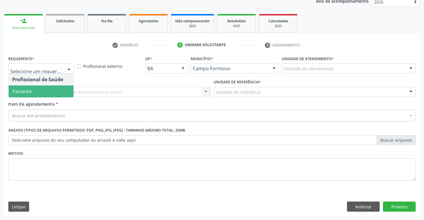
click at [29, 93] on span "Paciente" at bounding box center [21, 91] width 19 height 7
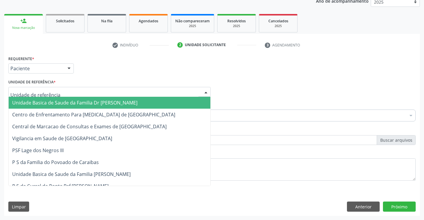
click at [32, 88] on div at bounding box center [109, 92] width 202 height 10
click at [49, 99] on span "Unidade Basica de Saude da Familia Dr [PERSON_NAME]" at bounding box center [110, 103] width 202 height 12
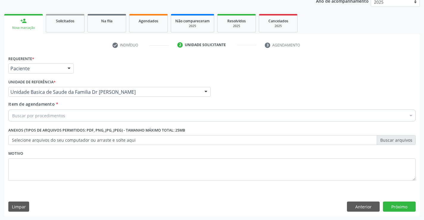
click at [56, 119] on div "Buscar por procedimentos" at bounding box center [211, 116] width 407 height 12
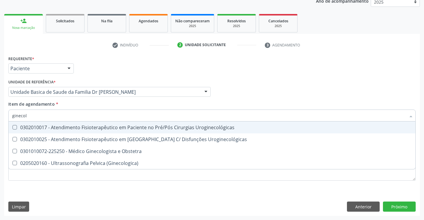
type input "ginecolo"
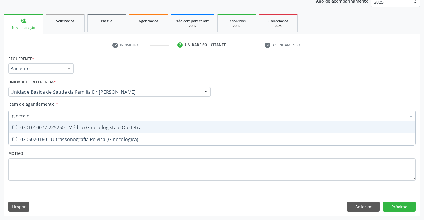
click at [83, 130] on div "0301010072-225250 - Médico Ginecologista e Obstetra" at bounding box center [212, 127] width 400 height 5
checkbox Obstetra "true"
click at [87, 102] on div "Item de agendamento * ginecolo Desfazer seleção 0301010072-225250 - Médico Gine…" at bounding box center [211, 110] width 407 height 19
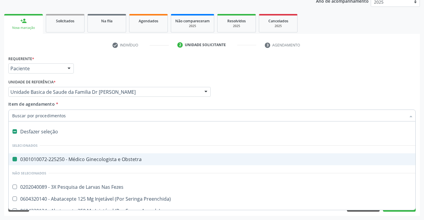
type input "u"
checkbox Obstetra "false"
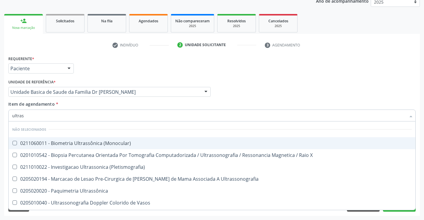
type input "ultrass"
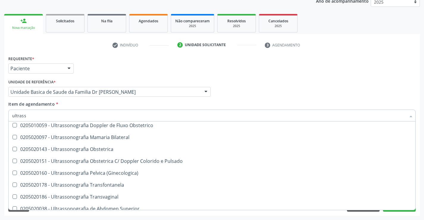
scroll to position [149, 0]
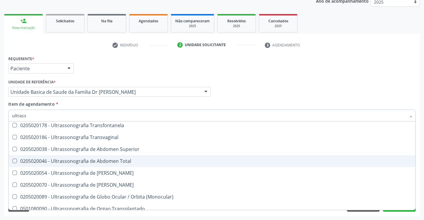
click at [132, 161] on div "0205020046 - Ultrassonografia de Abdomen Total" at bounding box center [212, 161] width 400 height 5
checkbox Total "true"
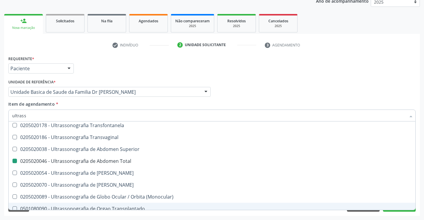
drag, startPoint x: 421, startPoint y: 204, endPoint x: 409, endPoint y: 179, distance: 27.7
click at [410, 182] on div "Acompanhamento Acompanhe a situação das marcações correntes e finalizadas Relat…" at bounding box center [212, 89] width 424 height 262
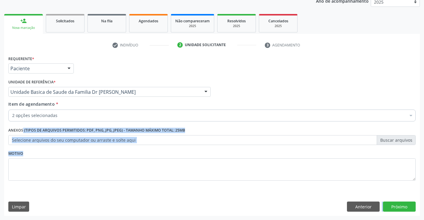
scroll to position [0, 0]
click at [397, 207] on button "Próximo" at bounding box center [399, 206] width 33 height 10
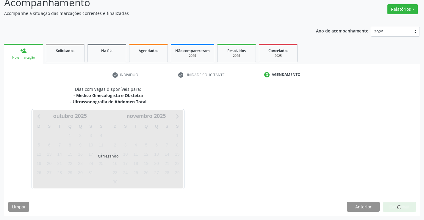
scroll to position [63, 0]
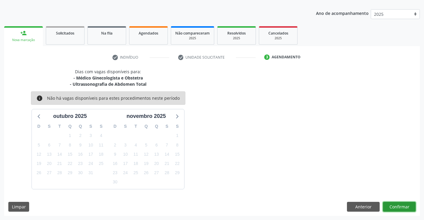
click at [393, 204] on button "Confirmar" at bounding box center [399, 207] width 33 height 10
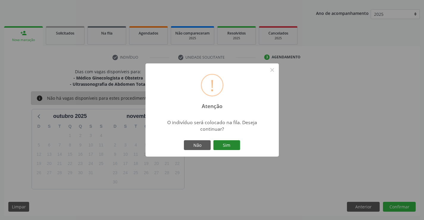
click at [225, 145] on button "Sim" at bounding box center [226, 145] width 27 height 10
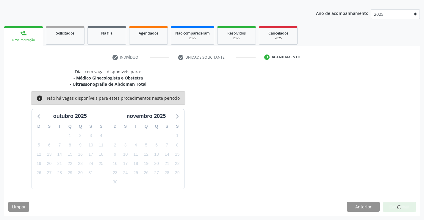
scroll to position [0, 0]
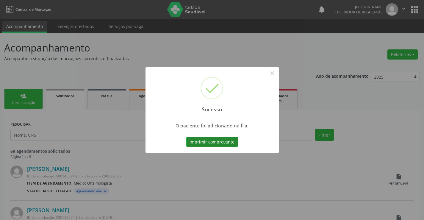
click at [214, 141] on button "Imprimir comprovante" at bounding box center [212, 142] width 52 height 10
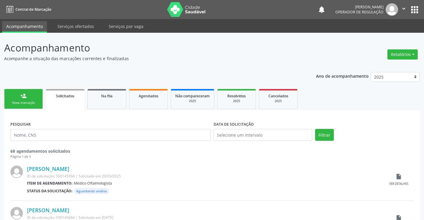
click at [184, 54] on p "Acompanhamento" at bounding box center [149, 47] width 291 height 15
click at [25, 104] on div "Nova marcação" at bounding box center [24, 103] width 30 height 4
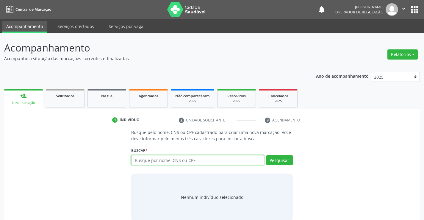
click at [195, 163] on input "text" at bounding box center [197, 160] width 133 height 10
click at [194, 160] on input "text" at bounding box center [197, 160] width 133 height 10
type input "702802119025669"
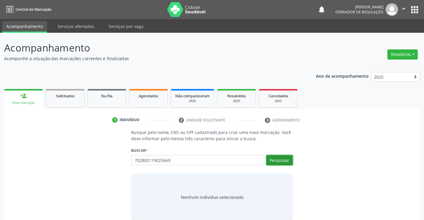
click at [276, 158] on button "Pesquisar" at bounding box center [279, 160] width 26 height 10
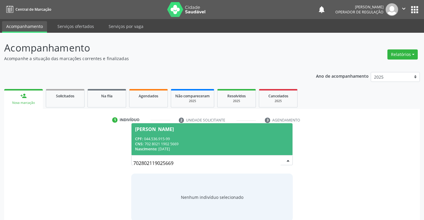
click at [195, 132] on span "Adailton Gomes da Silva CPF: 044.536.915-99 CNS: 702 8021 1902 5669 Nascimento:…" at bounding box center [212, 139] width 161 height 32
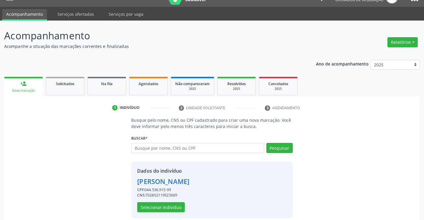
scroll to position [19, 0]
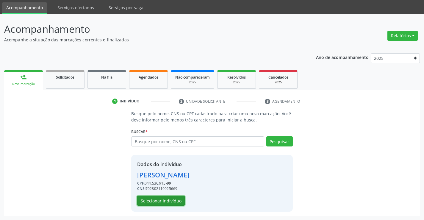
click at [154, 200] on button "Selecionar indivíduo" at bounding box center [161, 201] width 48 height 10
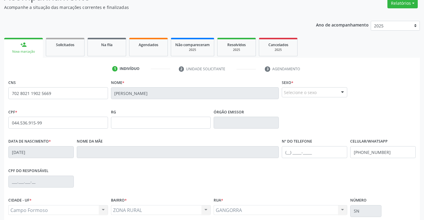
scroll to position [103, 0]
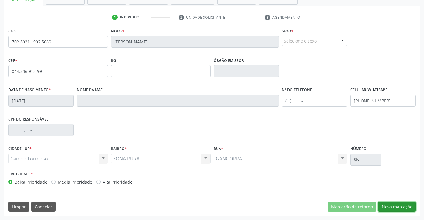
click at [398, 205] on button "Nova marcação" at bounding box center [396, 207] width 37 height 10
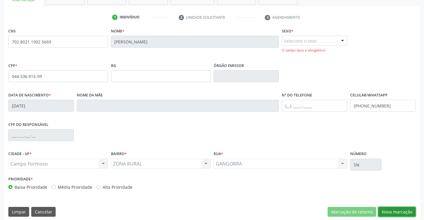
drag, startPoint x: 402, startPoint y: 212, endPoint x: 399, endPoint y: 209, distance: 4.4
click at [402, 212] on button "Nova marcação" at bounding box center [396, 212] width 37 height 10
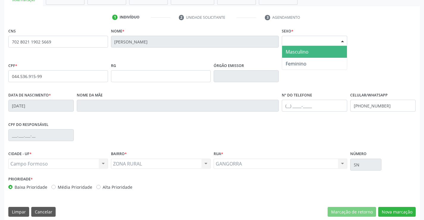
click at [312, 36] on div "Selecione o sexo" at bounding box center [314, 41] width 65 height 10
click at [306, 51] on span "Masculino" at bounding box center [297, 52] width 23 height 7
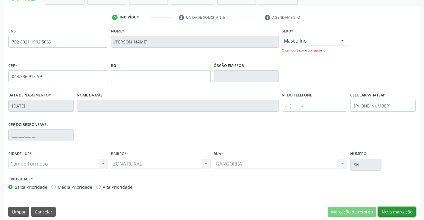
click at [394, 214] on button "Nova marcação" at bounding box center [396, 212] width 37 height 10
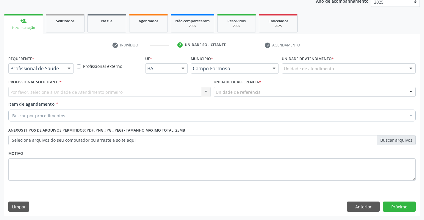
scroll to position [75, 0]
click at [33, 64] on div "Profissional de Saúde" at bounding box center [40, 68] width 65 height 10
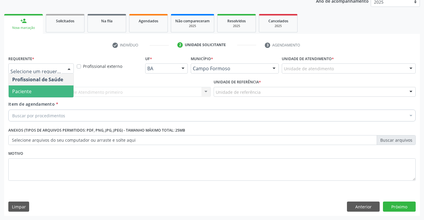
click at [38, 92] on span "Paciente" at bounding box center [41, 91] width 65 height 12
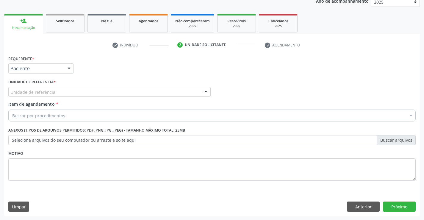
click at [41, 106] on span "Item de agendamento" at bounding box center [31, 104] width 46 height 6
click at [12, 110] on input "Item de agendamento *" at bounding box center [12, 116] width 0 height 12
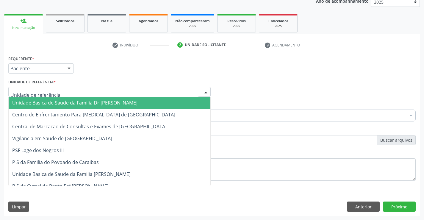
click at [55, 107] on span "Unidade Basica de Saude da Familia Dr [PERSON_NAME]" at bounding box center [110, 103] width 202 height 12
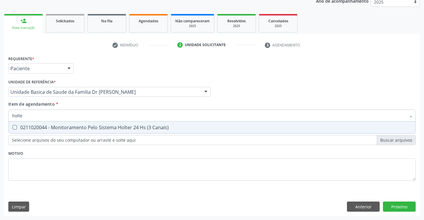
type input "holter"
click at [124, 128] on div "0211020044 - Monitoramento Pelo Sistema Holter 24 Hs (3 Canais)" at bounding box center [212, 127] width 400 height 5
checkbox Canais\) "true"
type input "holter"
click at [127, 101] on div "Unidade de referência * Unidade Basica de Saude da Familia Dr Paulo Sudre Unida…" at bounding box center [109, 89] width 205 height 23
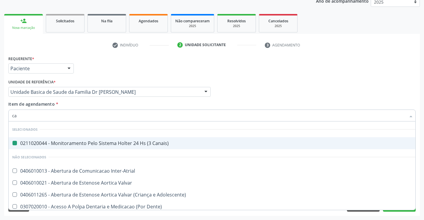
type input "car"
checkbox Canais\) "false"
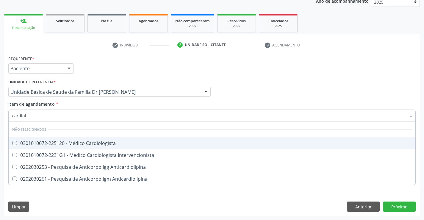
type input "cardiolo"
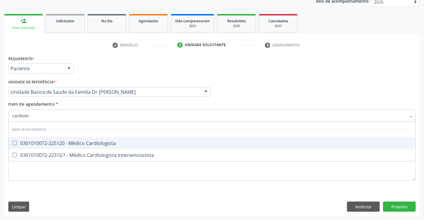
click at [126, 144] on div "0301010072-225120 - Médico Cardiologista" at bounding box center [212, 143] width 400 height 5
checkbox Cardiologista "true"
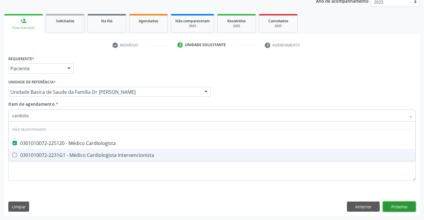
click at [404, 205] on div "Requerente * Paciente Profissional de Saúde Paciente Nenhum resultado encontrad…" at bounding box center [212, 135] width 416 height 162
checkbox Intervencionista "true"
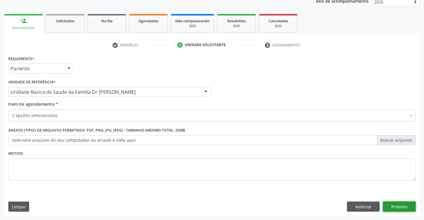
click at [404, 205] on button "Próximo" at bounding box center [399, 206] width 33 height 10
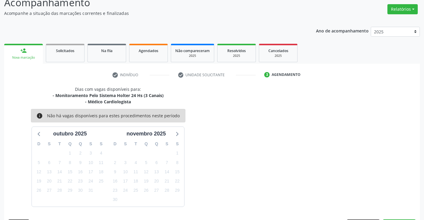
scroll to position [63, 0]
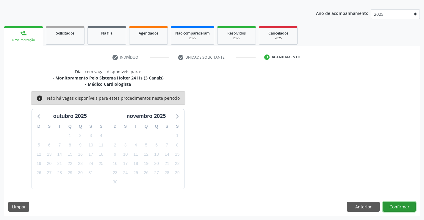
click at [404, 205] on button "Confirmar" at bounding box center [399, 207] width 33 height 10
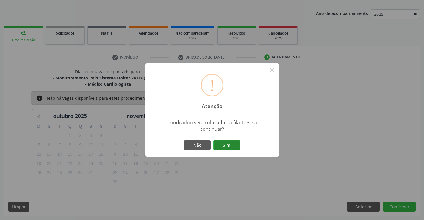
click at [222, 148] on button "Sim" at bounding box center [226, 145] width 27 height 10
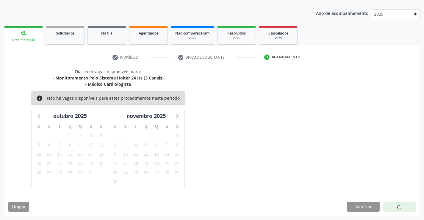
scroll to position [0, 0]
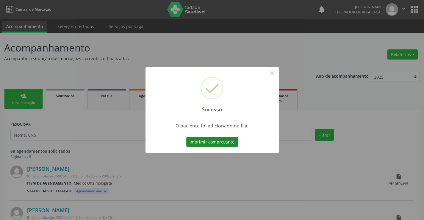
click at [226, 141] on button "Imprimir comprovante" at bounding box center [212, 142] width 52 height 10
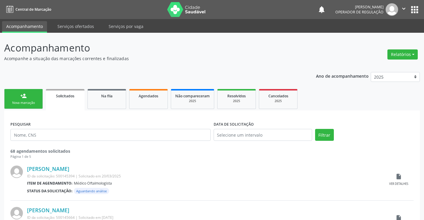
click at [42, 91] on div "Sucesso × O paciente foi adicionado na fila. Imprimir comprovante Cancel" at bounding box center [212, 110] width 424 height 220
click at [19, 96] on link "person_add Nova marcação" at bounding box center [23, 99] width 39 height 20
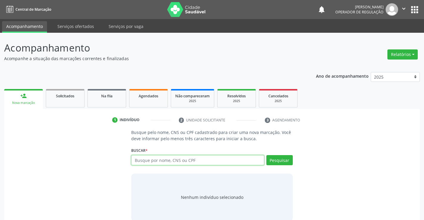
click at [186, 160] on input "text" at bounding box center [197, 160] width 133 height 10
click at [186, 161] on input "text" at bounding box center [197, 160] width 133 height 10
type input "702607285300344"
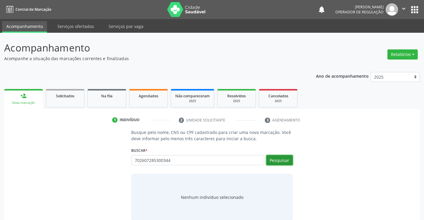
click at [277, 158] on button "Pesquisar" at bounding box center [279, 160] width 26 height 10
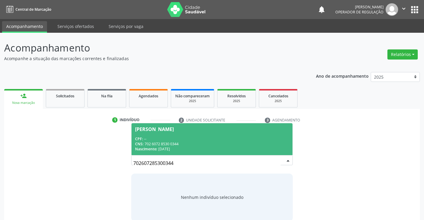
click at [191, 131] on div "[PERSON_NAME]" at bounding box center [212, 129] width 154 height 5
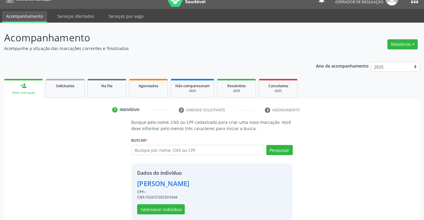
scroll to position [19, 0]
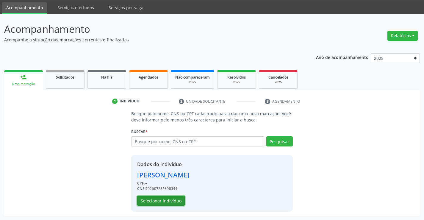
click at [158, 199] on button "Selecionar indivíduo" at bounding box center [161, 201] width 48 height 10
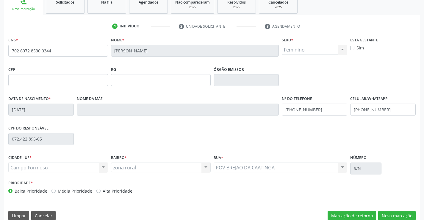
scroll to position [103, 0]
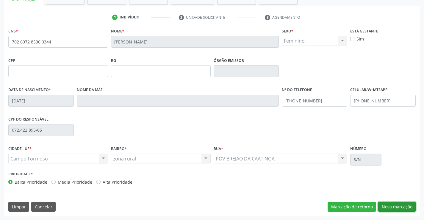
click at [397, 204] on button "Nova marcação" at bounding box center [396, 207] width 37 height 10
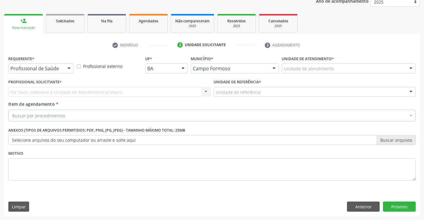
scroll to position [75, 0]
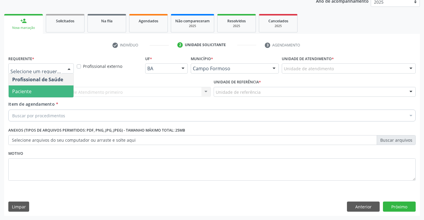
click at [34, 92] on span "Paciente" at bounding box center [41, 91] width 65 height 12
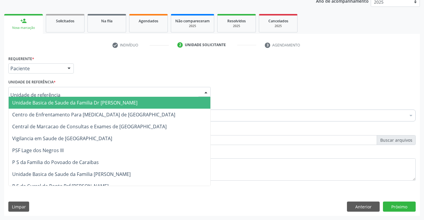
click at [43, 102] on span "Unidade Basica de Saude da Familia Dr [PERSON_NAME]" at bounding box center [74, 102] width 125 height 7
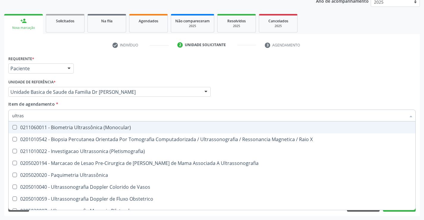
type input "ultrass"
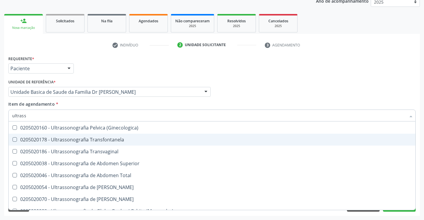
scroll to position [119, 0]
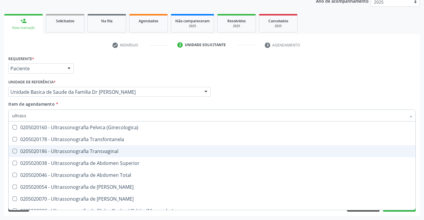
click at [138, 149] on div "0205020186 - Ultrassonografia Transvaginal" at bounding box center [212, 151] width 400 height 5
checkbox Transvaginal "true"
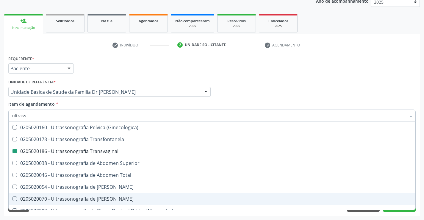
click at [422, 197] on div "Acompanhamento Acompanhe a situação das marcações correntes e finalizadas Relat…" at bounding box center [212, 89] width 424 height 262
checkbox X "true"
checkbox Transvaginal "false"
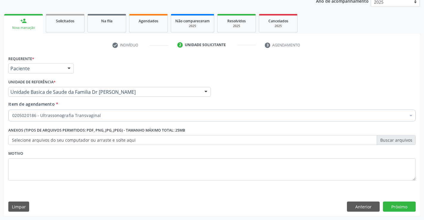
scroll to position [0, 0]
click at [399, 206] on button "Próximo" at bounding box center [399, 206] width 33 height 10
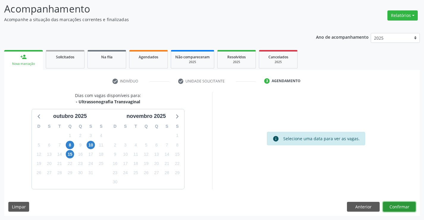
click at [402, 202] on button "Confirmar" at bounding box center [399, 207] width 33 height 10
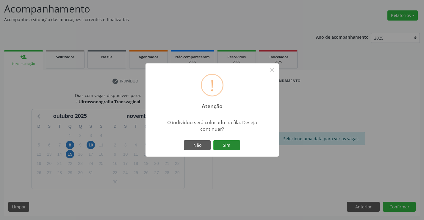
click at [224, 143] on button "Sim" at bounding box center [226, 145] width 27 height 10
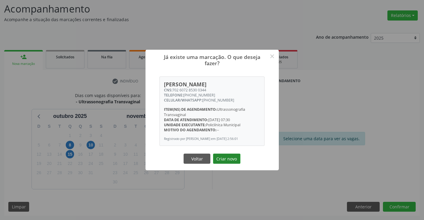
click at [228, 159] on button "Criar novo" at bounding box center [226, 159] width 27 height 10
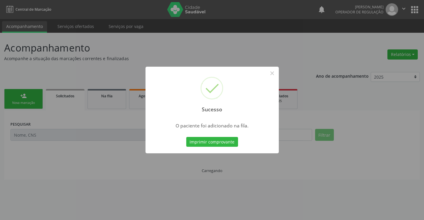
scroll to position [0, 0]
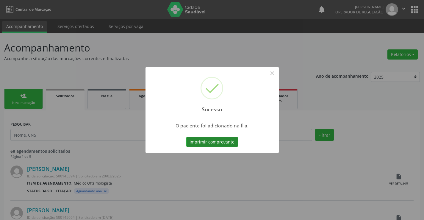
click at [210, 137] on button "Imprimir comprovante" at bounding box center [212, 142] width 52 height 10
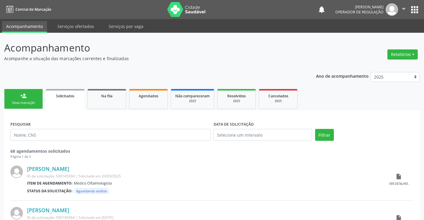
click at [29, 98] on div "Sucesso × O paciente foi adicionado na fila. Imprimir comprovante Cancel" at bounding box center [212, 110] width 424 height 220
click at [61, 134] on input "text" at bounding box center [110, 135] width 200 height 12
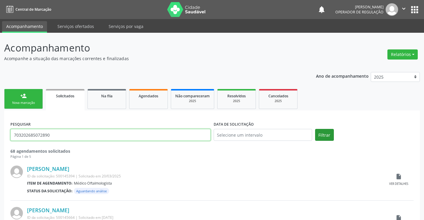
type input "703202685072890"
click at [326, 132] on button "Filtrar" at bounding box center [324, 135] width 19 height 12
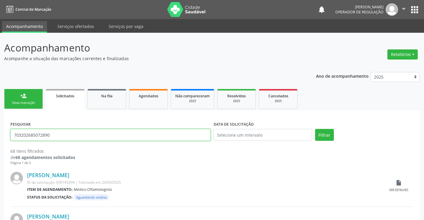
drag, startPoint x: 45, startPoint y: 134, endPoint x: 1, endPoint y: 137, distance: 43.8
click at [26, 96] on div "person_add" at bounding box center [23, 96] width 7 height 7
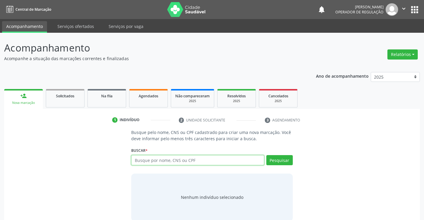
click at [187, 158] on input "text" at bounding box center [197, 160] width 133 height 10
paste input "703202685072890"
type input "703202685072890"
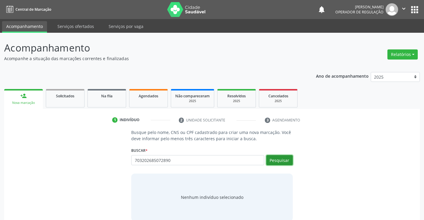
click at [284, 162] on button "Pesquisar" at bounding box center [279, 160] width 26 height 10
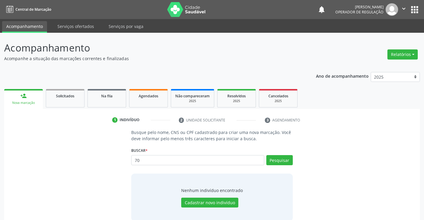
type input "7"
type input "703202685072893"
click at [277, 158] on button "Pesquisar" at bounding box center [279, 160] width 26 height 10
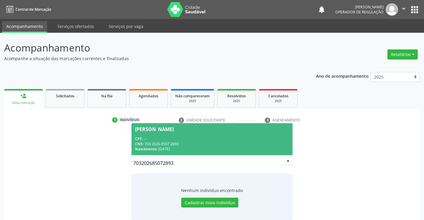
click at [156, 140] on div "CPF: --" at bounding box center [212, 138] width 154 height 5
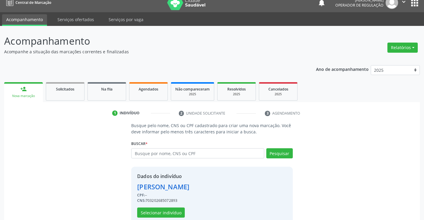
scroll to position [19, 0]
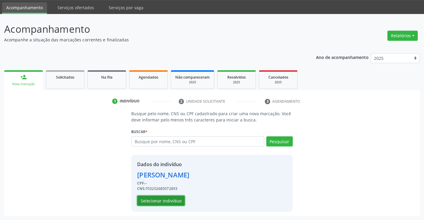
click at [157, 201] on button "Selecionar indivíduo" at bounding box center [161, 201] width 48 height 10
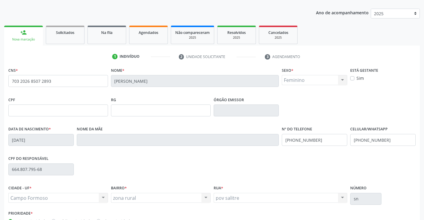
scroll to position [103, 0]
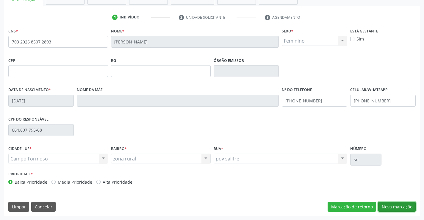
click at [396, 205] on button "Nova marcação" at bounding box center [396, 207] width 37 height 10
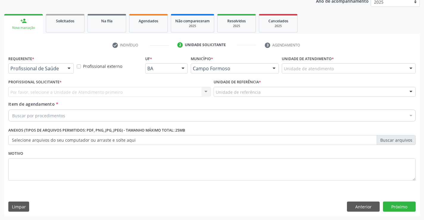
scroll to position [75, 0]
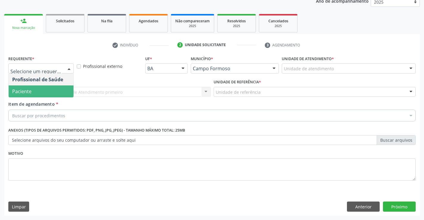
click at [39, 89] on span "Paciente" at bounding box center [41, 91] width 65 height 12
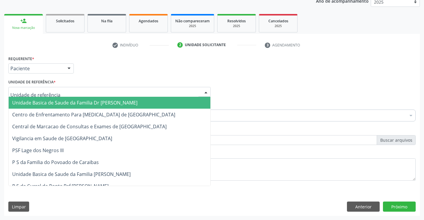
click at [46, 103] on span "Unidade Basica de Saude da Familia Dr [PERSON_NAME]" at bounding box center [74, 102] width 125 height 7
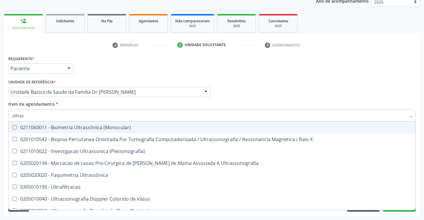
type input "ultrass"
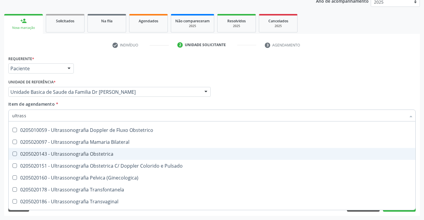
scroll to position [60, 0]
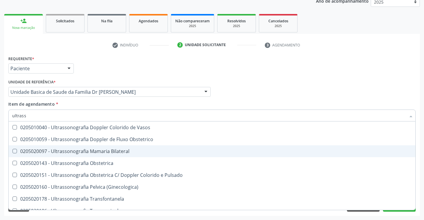
click at [134, 149] on div "0205020097 - Ultrassonografia Mamaria Bilateral" at bounding box center [212, 151] width 400 height 5
checkbox Bilateral "true"
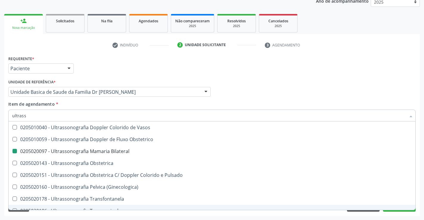
click at [419, 195] on div "Requerente * Paciente Profissional de Saúde Paciente Nenhum resultado encontrad…" at bounding box center [212, 135] width 416 height 162
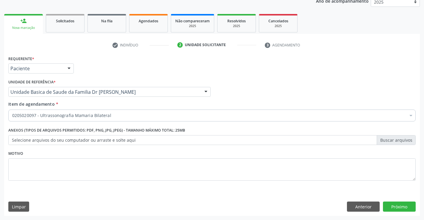
scroll to position [0, 0]
click at [394, 205] on button "Próximo" at bounding box center [399, 206] width 33 height 10
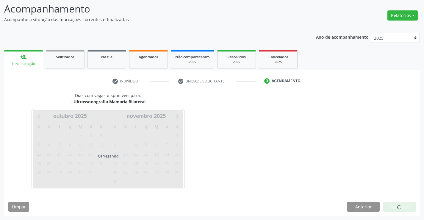
scroll to position [39, 0]
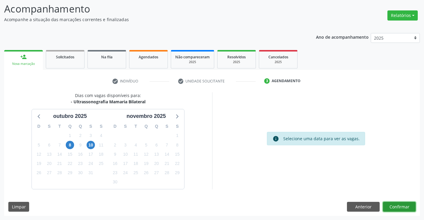
click at [394, 205] on button "Confirmar" at bounding box center [399, 207] width 33 height 10
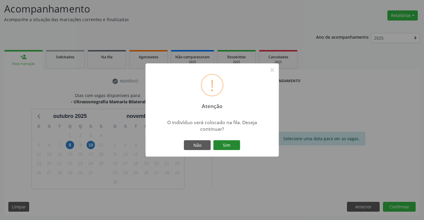
click at [228, 144] on button "Sim" at bounding box center [226, 145] width 27 height 10
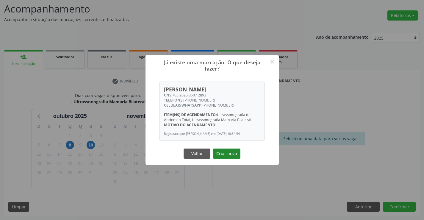
click at [224, 156] on button "Criar novo" at bounding box center [226, 153] width 27 height 10
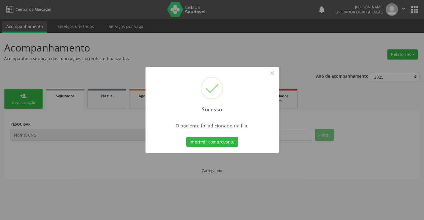
scroll to position [0, 0]
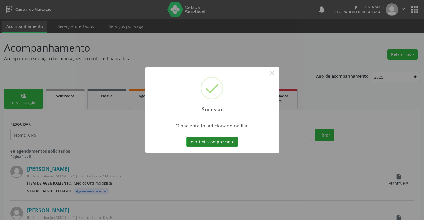
click at [209, 140] on button "Imprimir comprovante" at bounding box center [212, 142] width 52 height 10
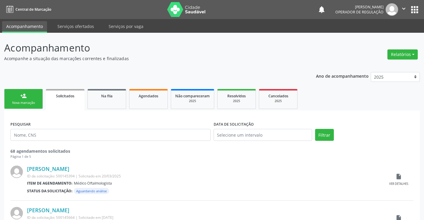
click at [31, 100] on link "person_add Nova marcação" at bounding box center [23, 99] width 39 height 20
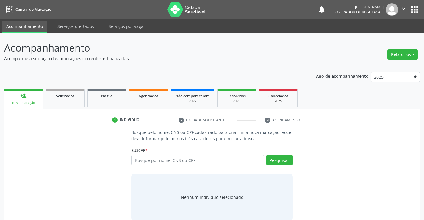
click at [402, 6] on icon "" at bounding box center [404, 8] width 7 height 7
click at [384, 38] on link "Sair" at bounding box center [388, 36] width 41 height 8
